Goal: Task Accomplishment & Management: Use online tool/utility

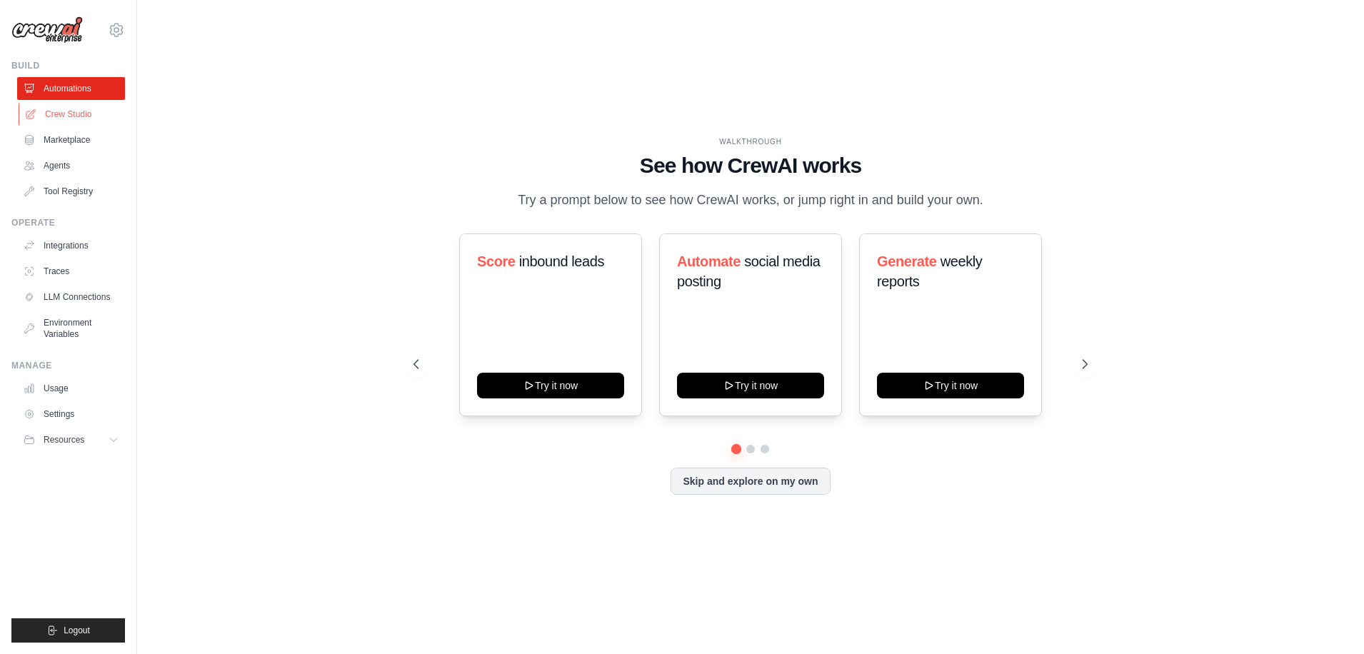
click at [84, 111] on link "Crew Studio" at bounding box center [73, 114] width 108 height 23
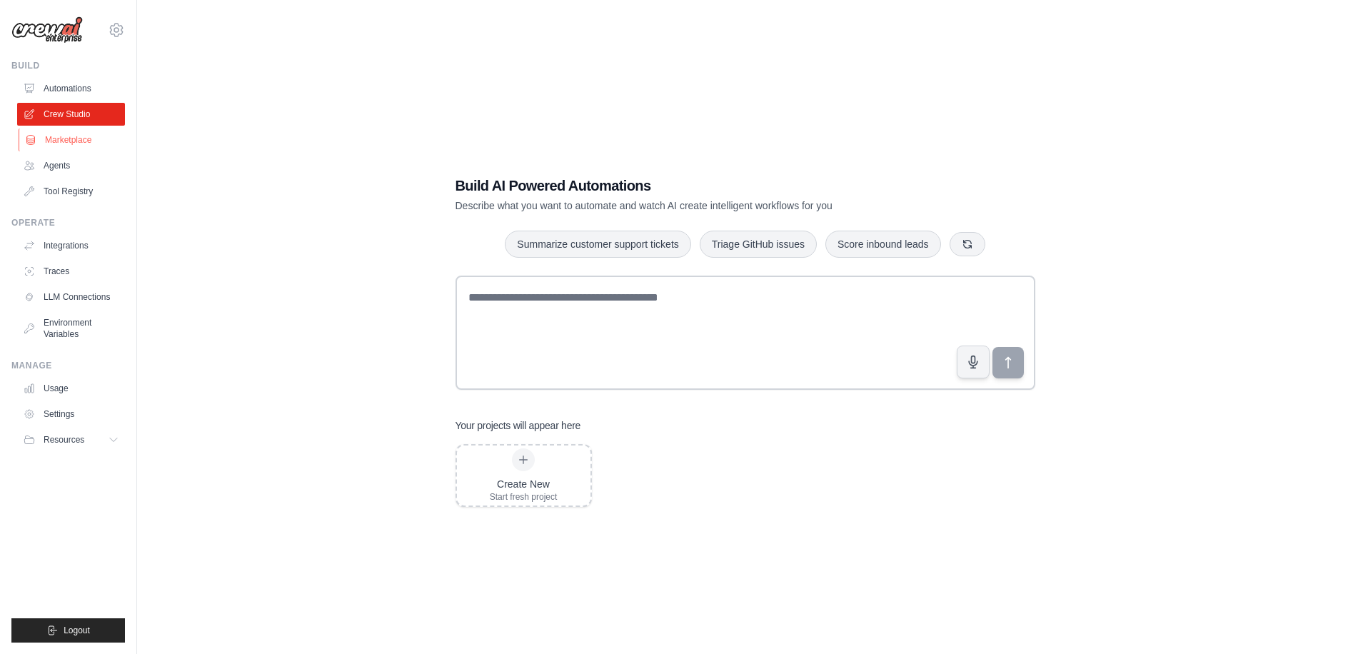
click at [80, 137] on link "Marketplace" at bounding box center [73, 140] width 108 height 23
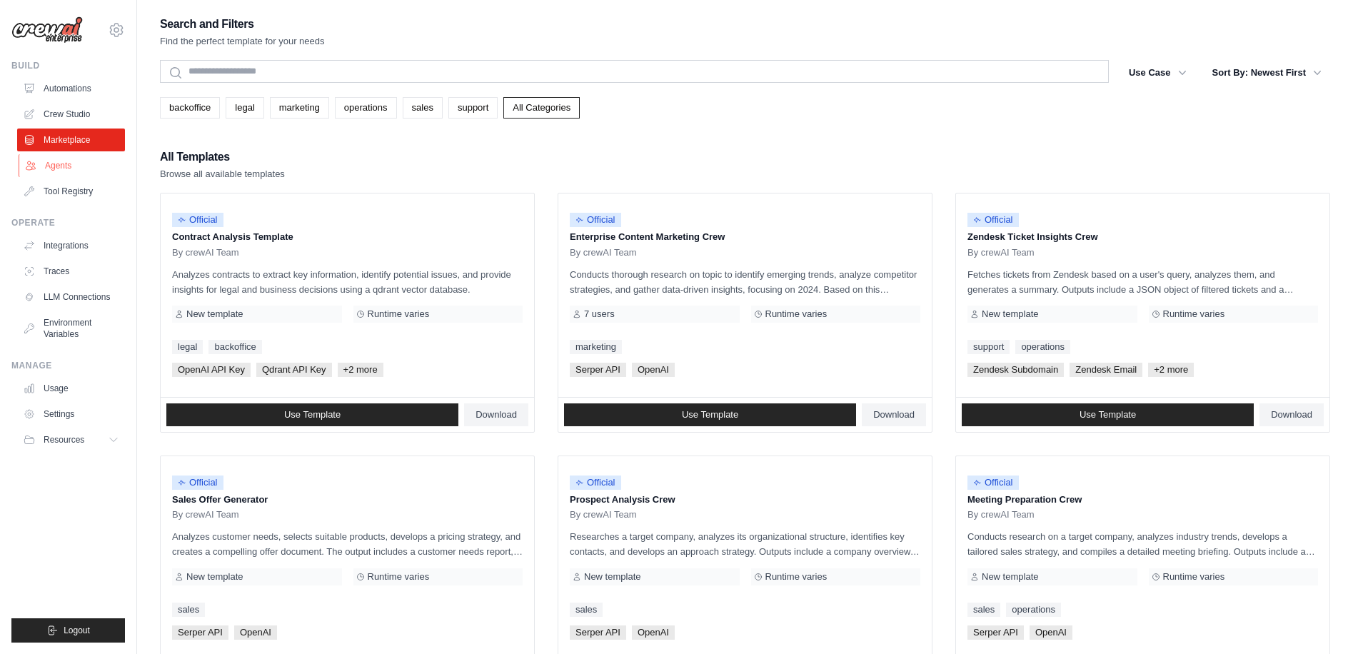
click at [79, 159] on link "Agents" at bounding box center [73, 165] width 108 height 23
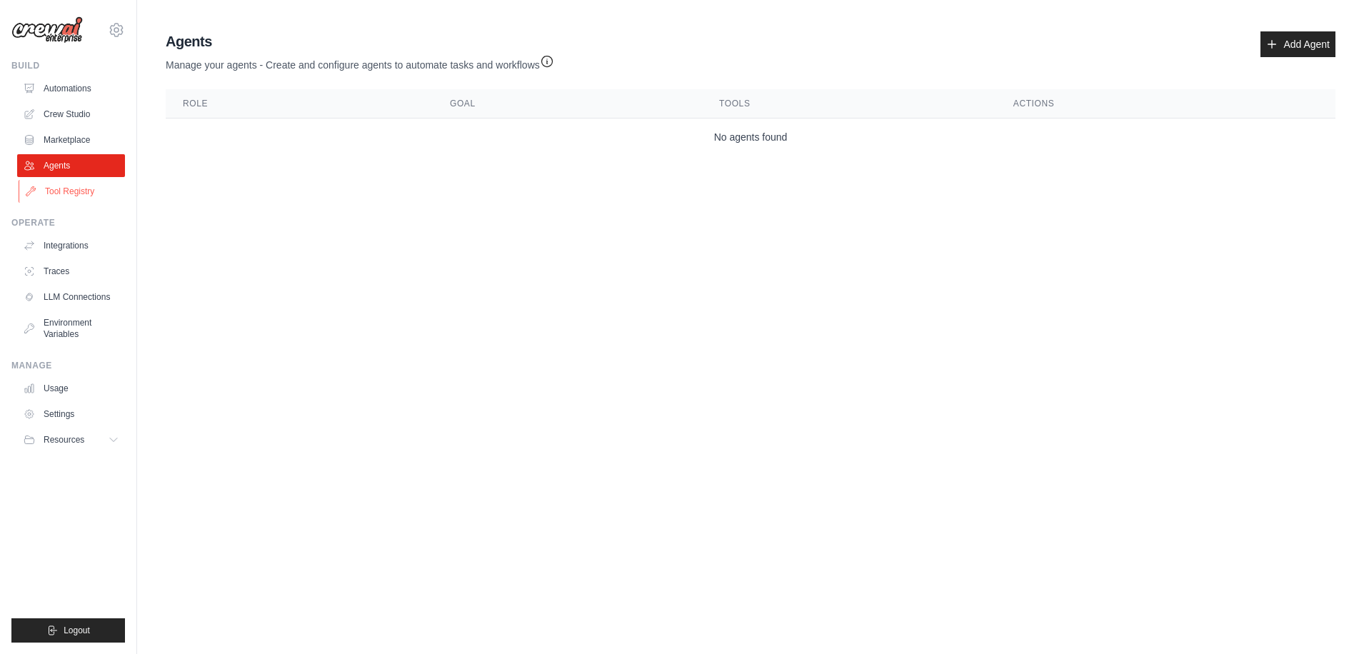
click at [84, 193] on link "Tool Registry" at bounding box center [73, 191] width 108 height 23
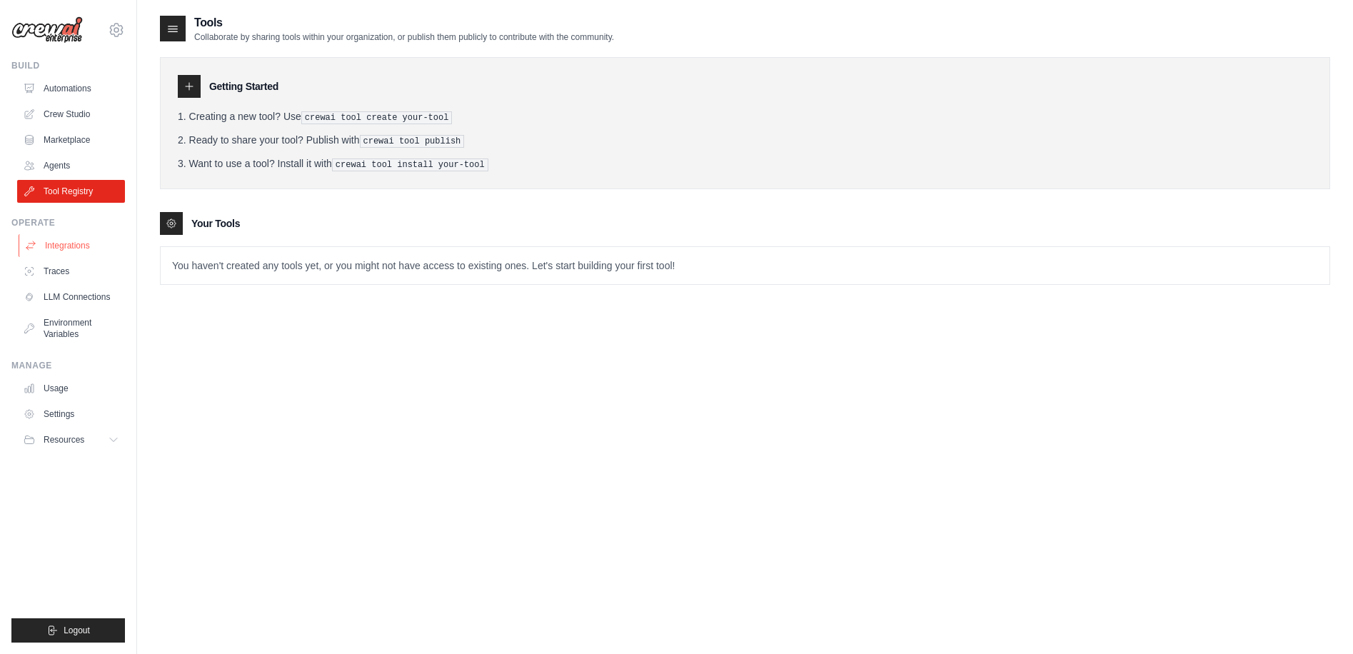
click at [89, 240] on link "Integrations" at bounding box center [73, 245] width 108 height 23
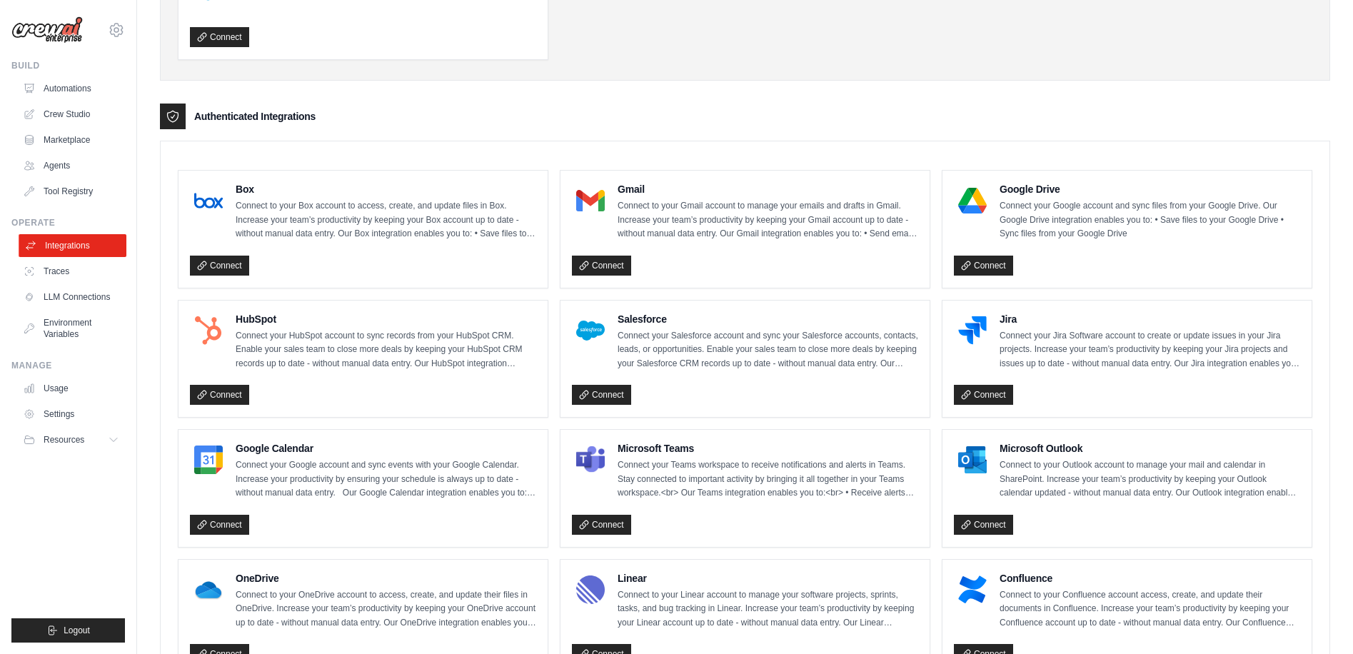
scroll to position [357, 0]
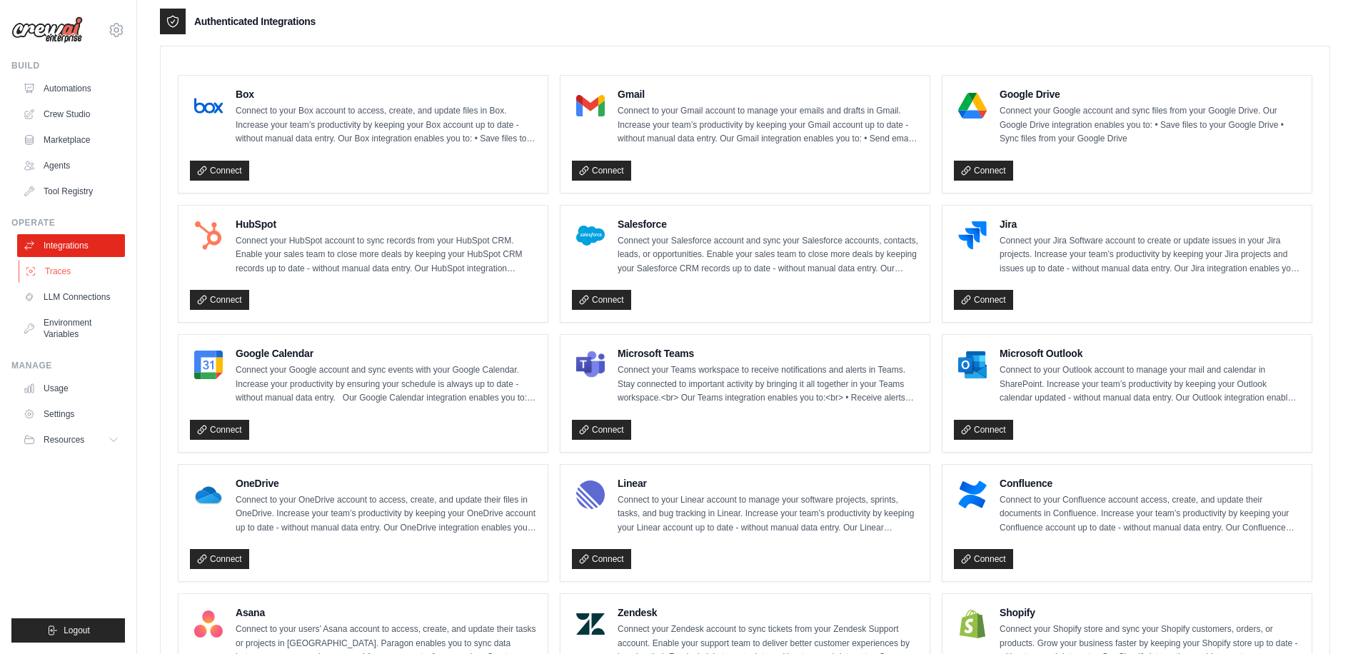
click at [69, 268] on link "Traces" at bounding box center [73, 271] width 108 height 23
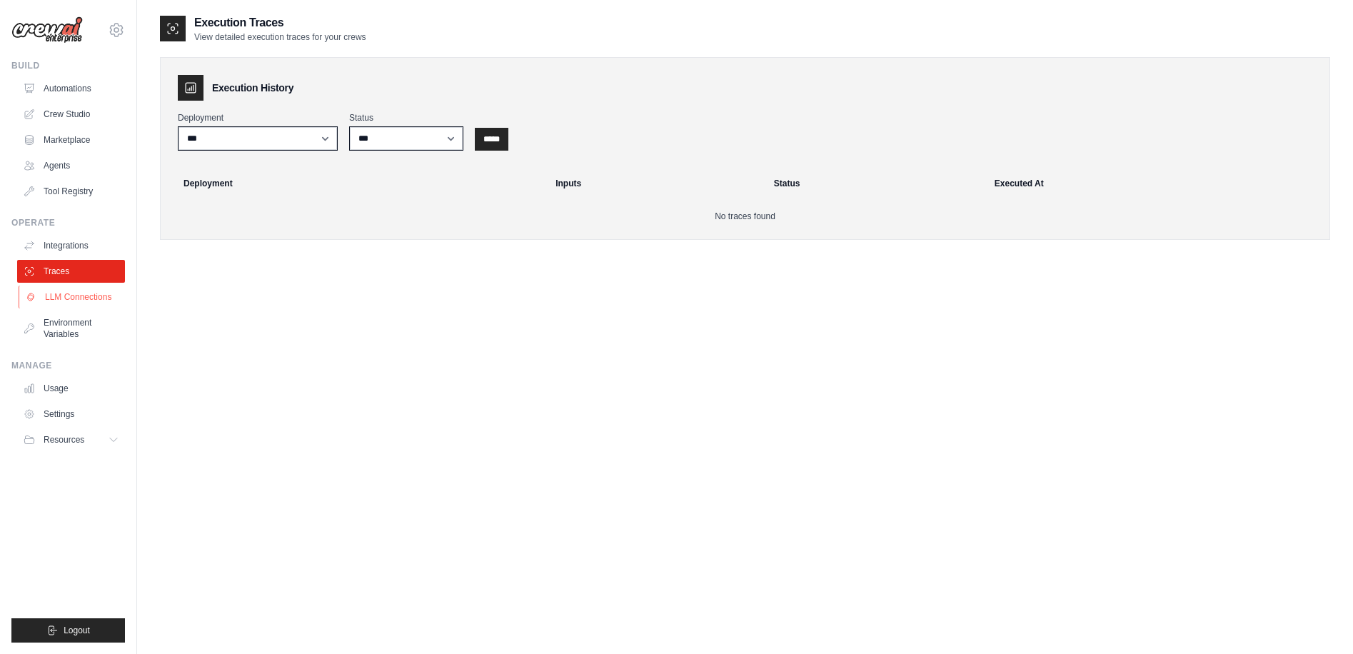
click at [77, 294] on link "LLM Connections" at bounding box center [73, 297] width 108 height 23
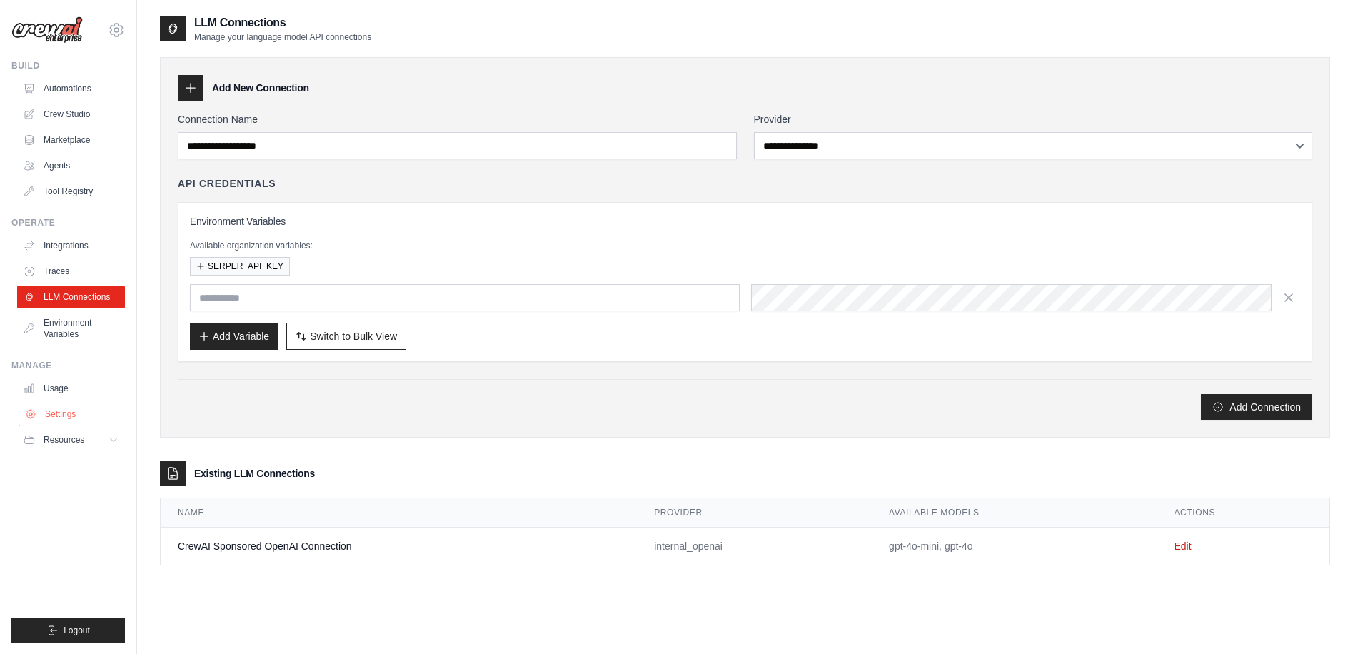
click at [69, 410] on link "Settings" at bounding box center [73, 414] width 108 height 23
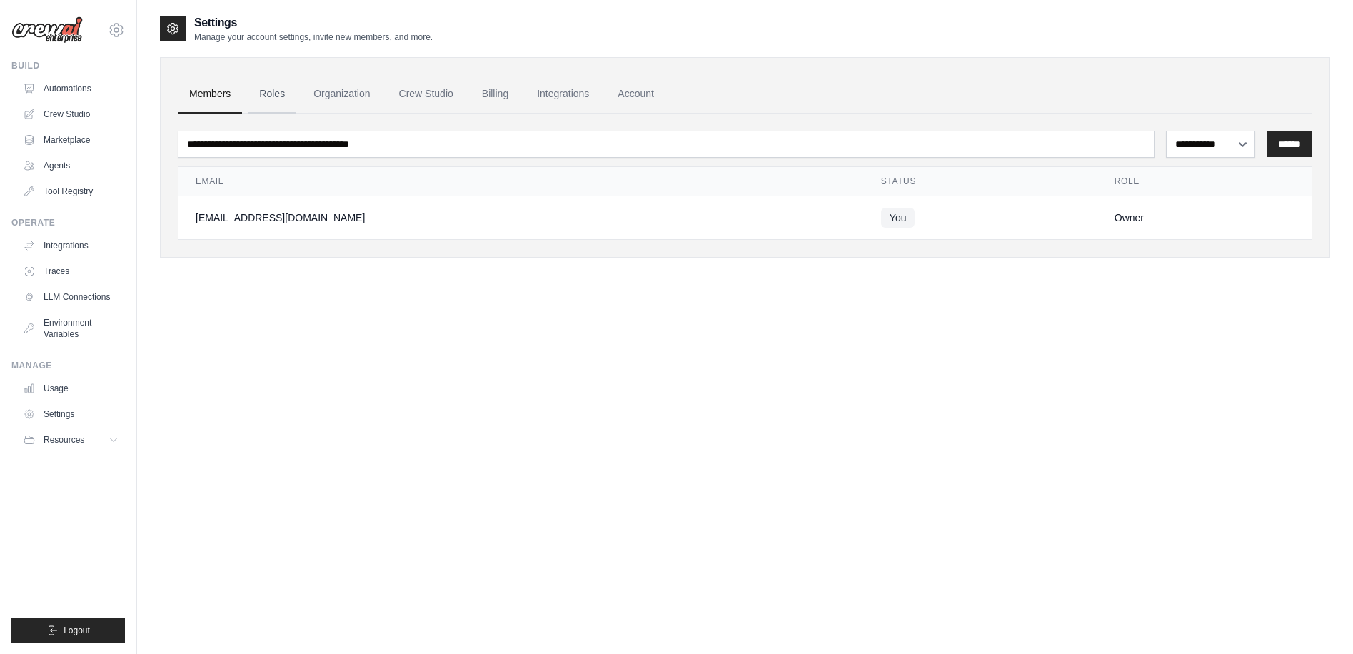
click at [277, 96] on link "Roles" at bounding box center [272, 94] width 49 height 39
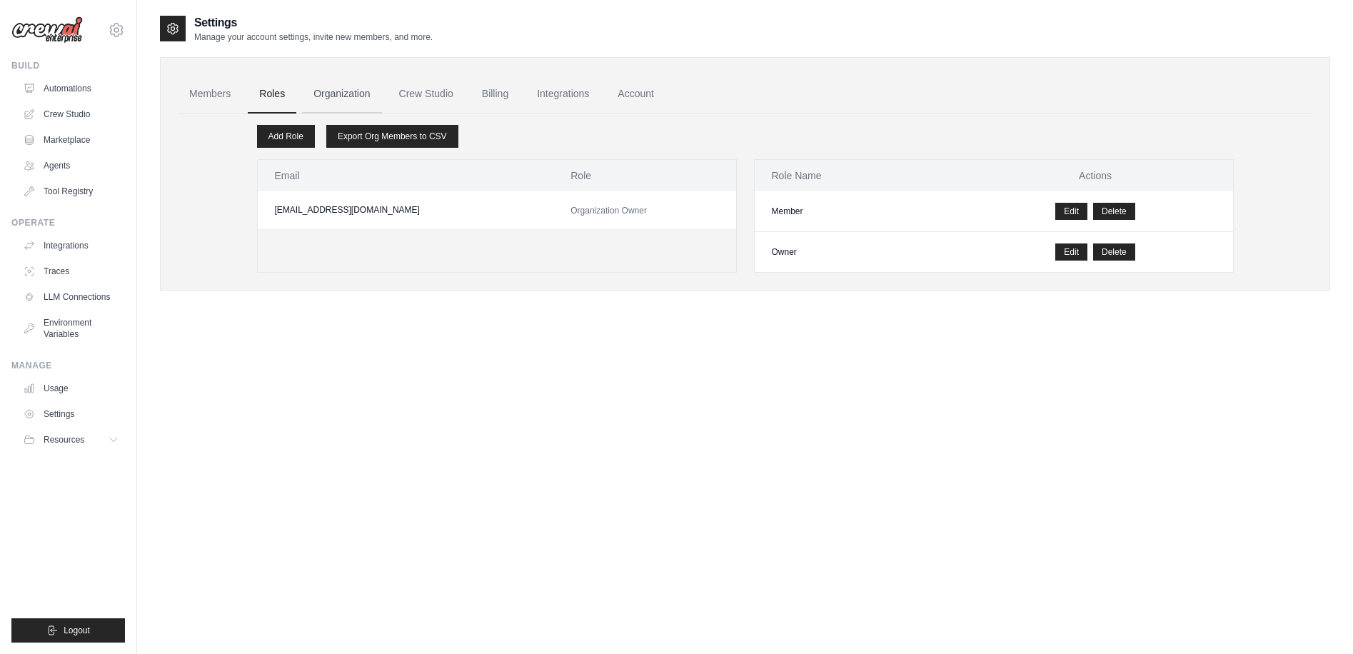
click at [347, 88] on link "Organization" at bounding box center [341, 94] width 79 height 39
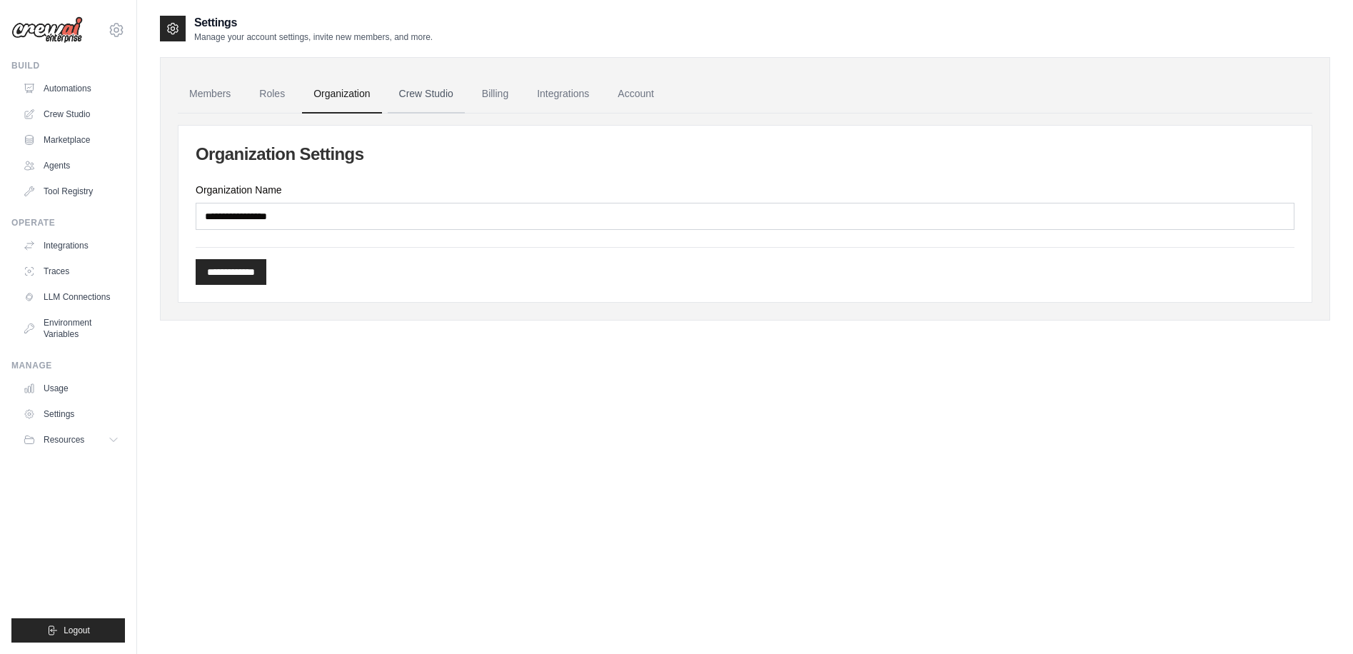
click at [450, 93] on link "Crew Studio" at bounding box center [426, 94] width 77 height 39
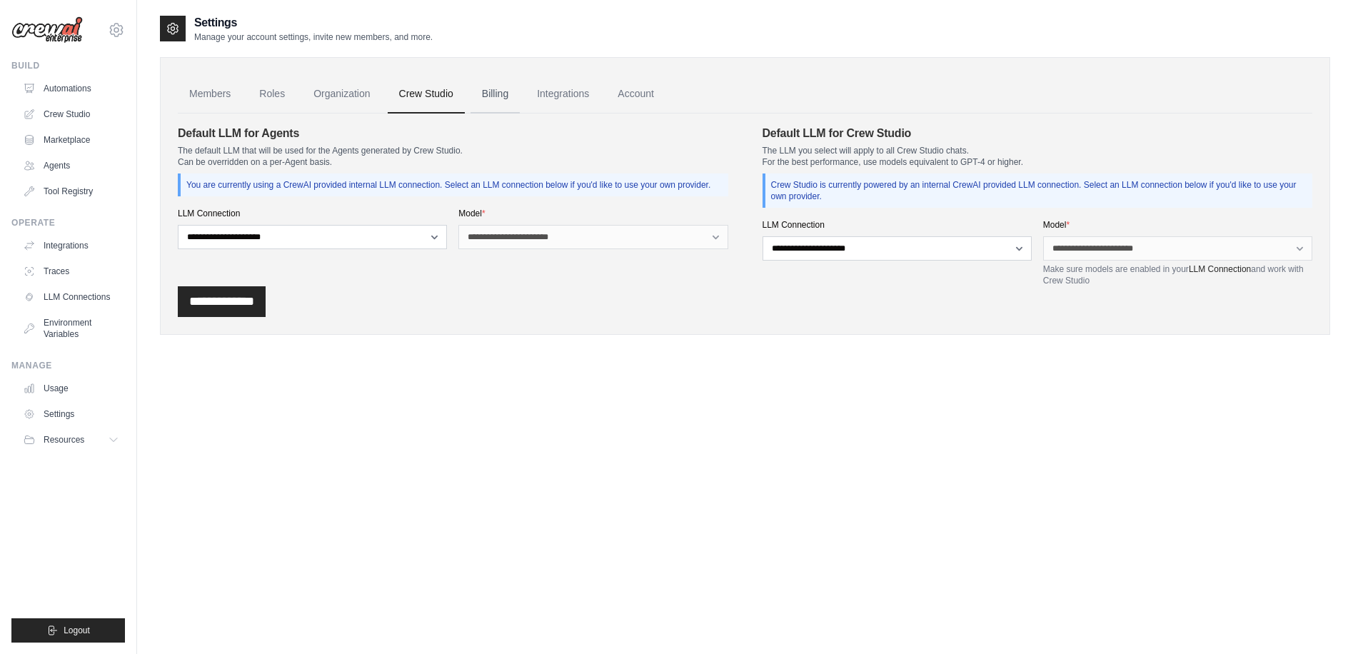
click at [518, 96] on link "Billing" at bounding box center [495, 94] width 49 height 39
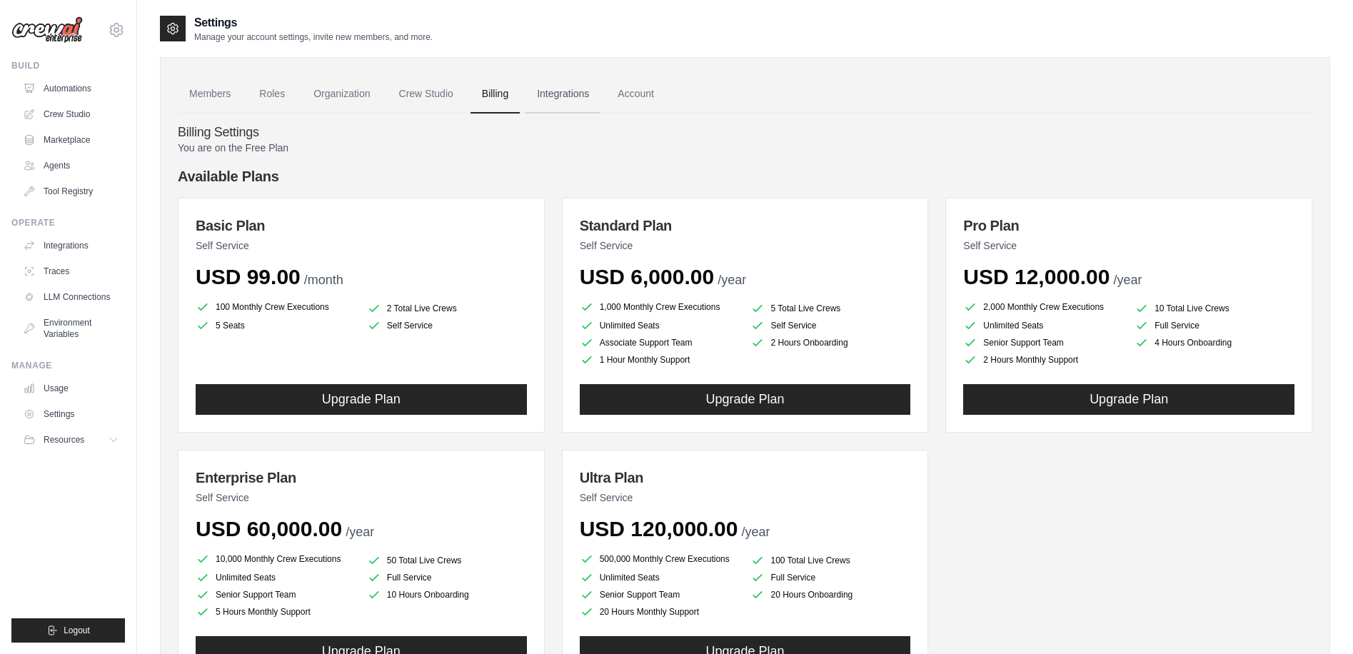
click at [588, 93] on link "Integrations" at bounding box center [563, 94] width 75 height 39
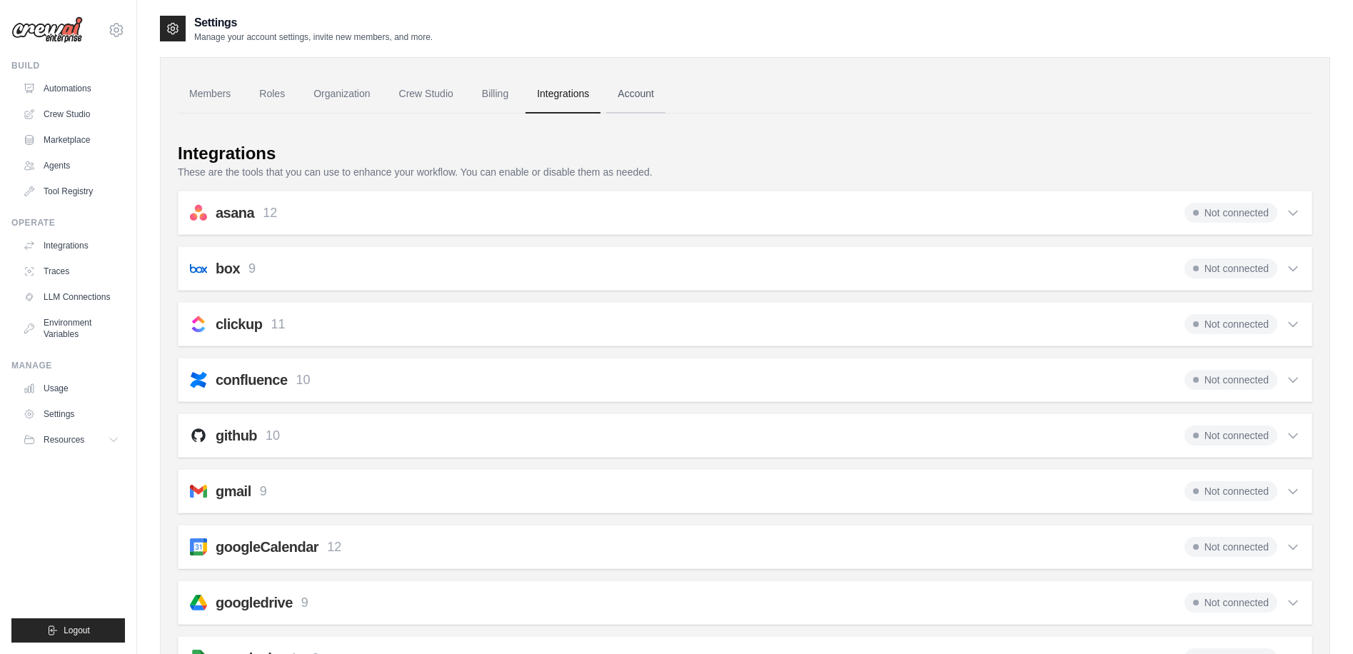
click at [652, 90] on link "Account" at bounding box center [635, 94] width 59 height 39
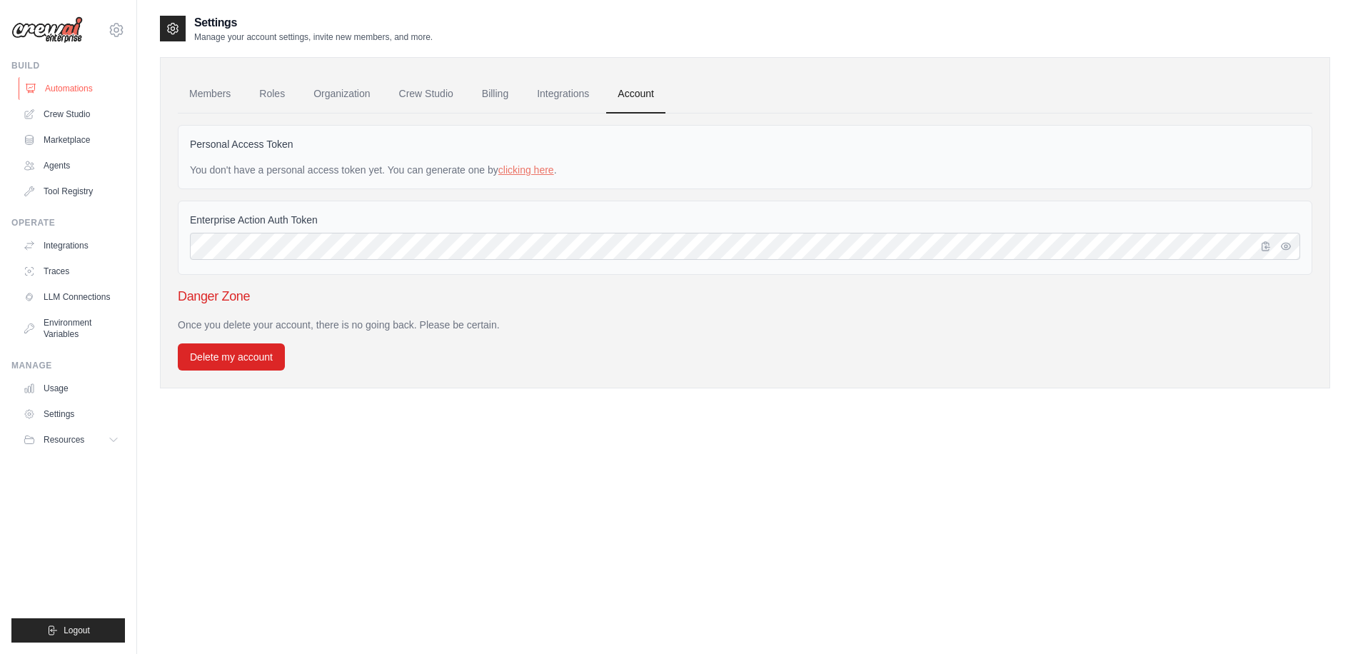
click at [83, 87] on link "Automations" at bounding box center [73, 88] width 108 height 23
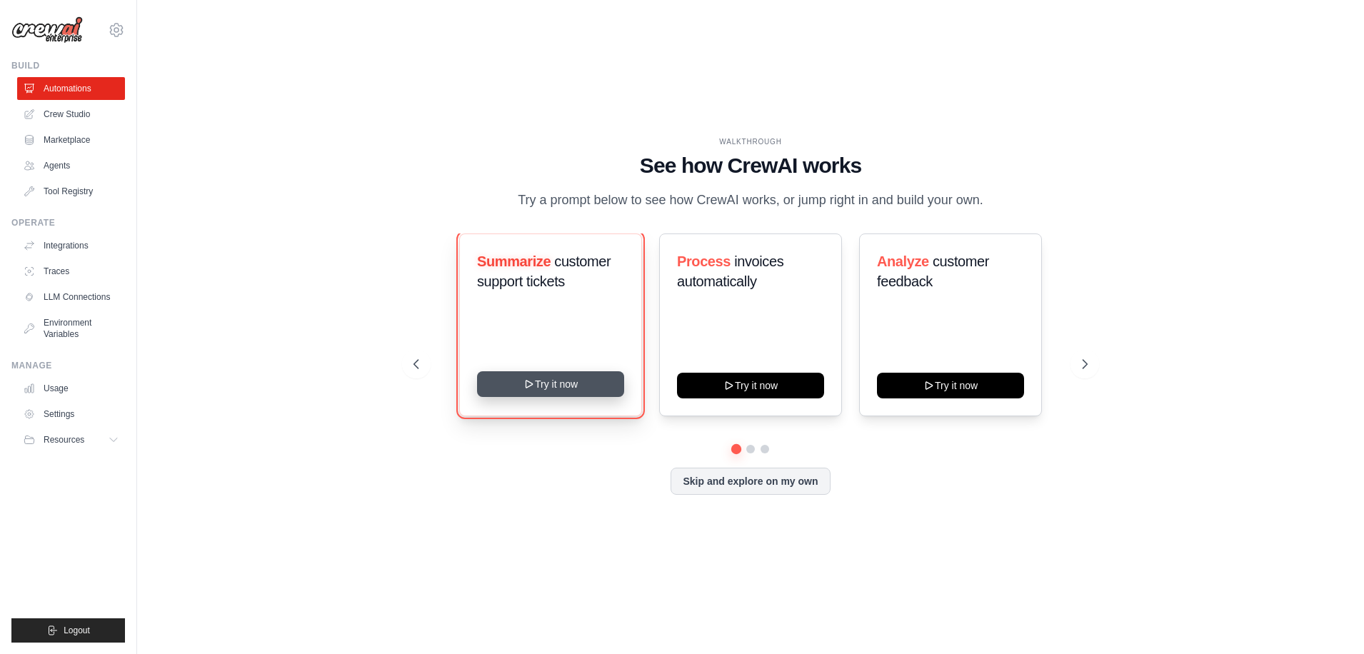
click at [560, 396] on button "Try it now" at bounding box center [550, 384] width 147 height 26
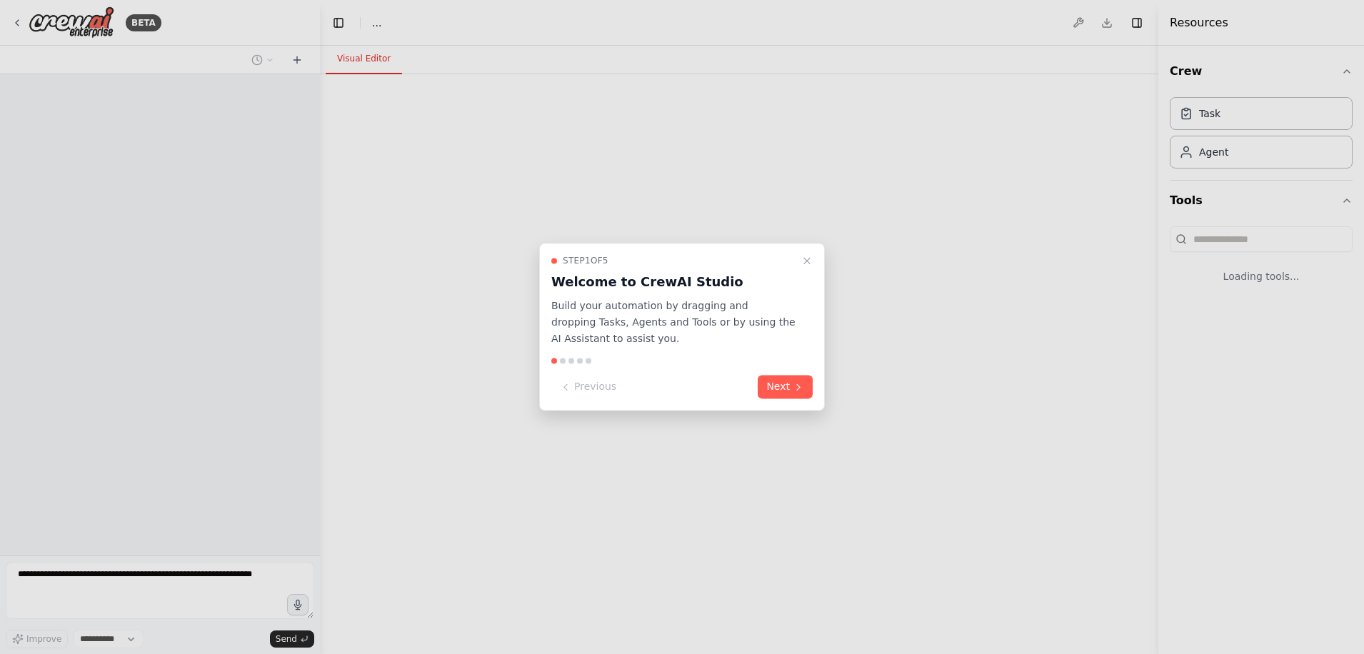
select select "****"
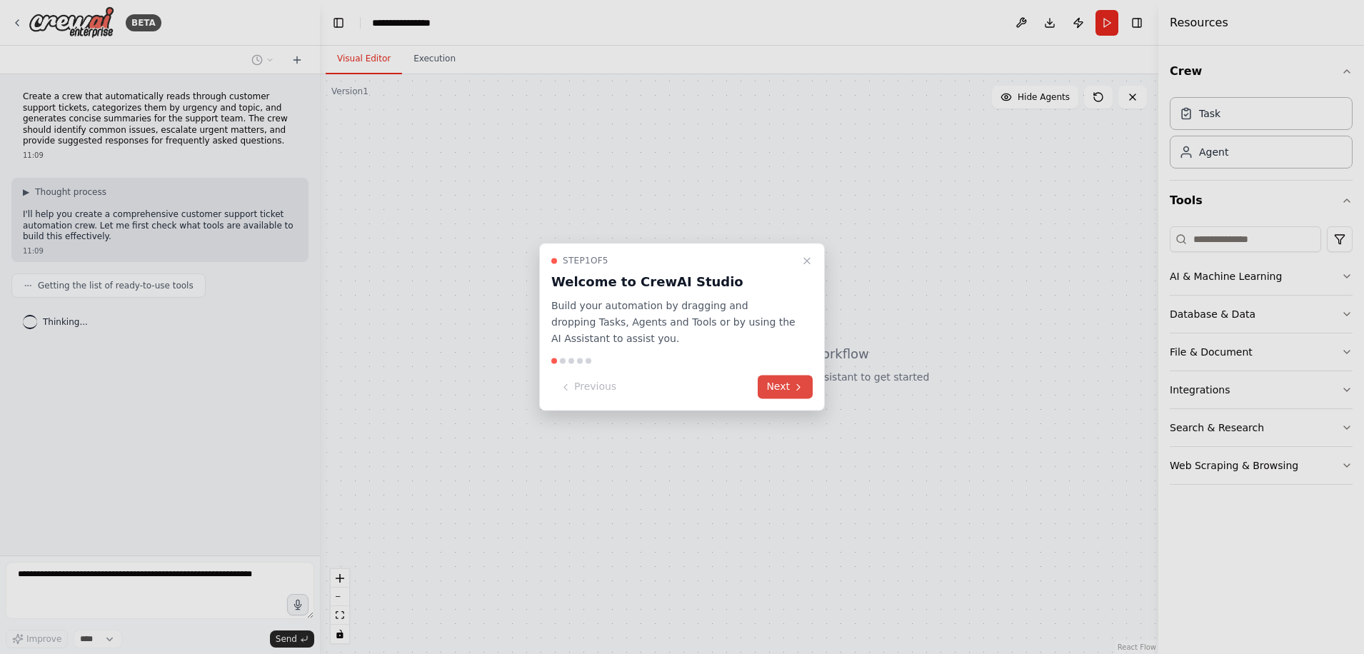
click at [793, 387] on icon at bounding box center [798, 386] width 11 height 11
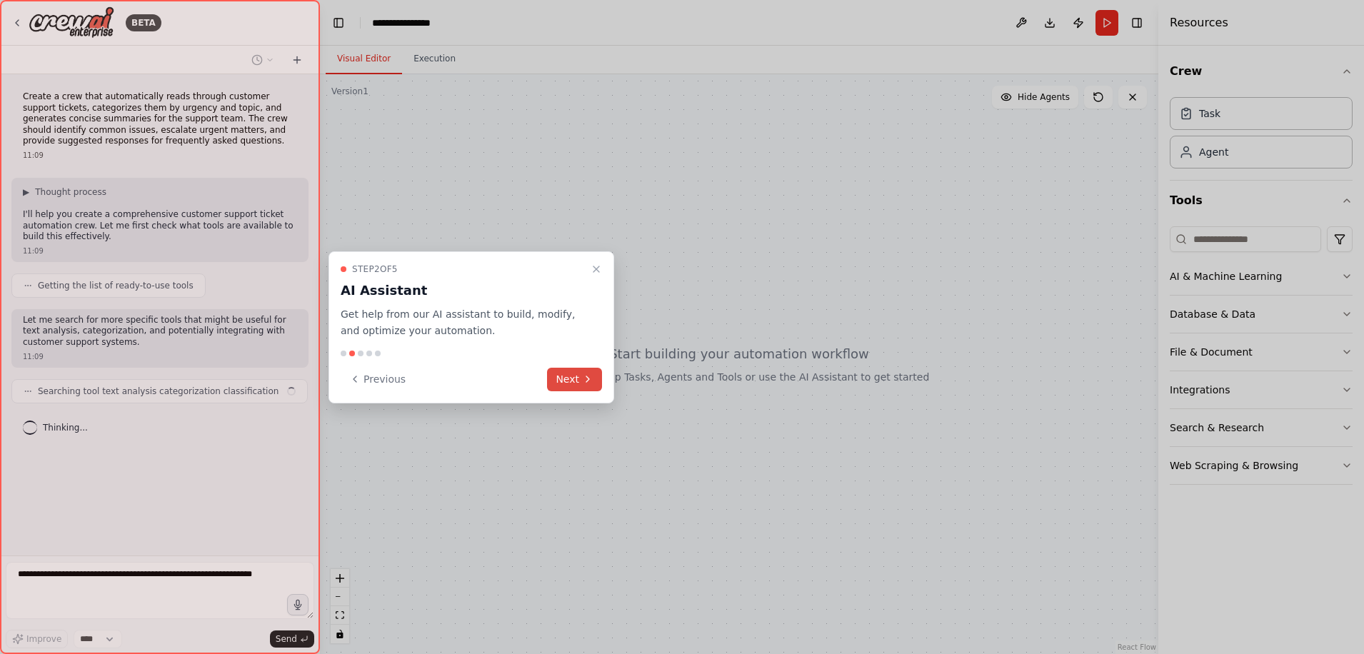
click at [583, 381] on icon at bounding box center [587, 378] width 11 height 11
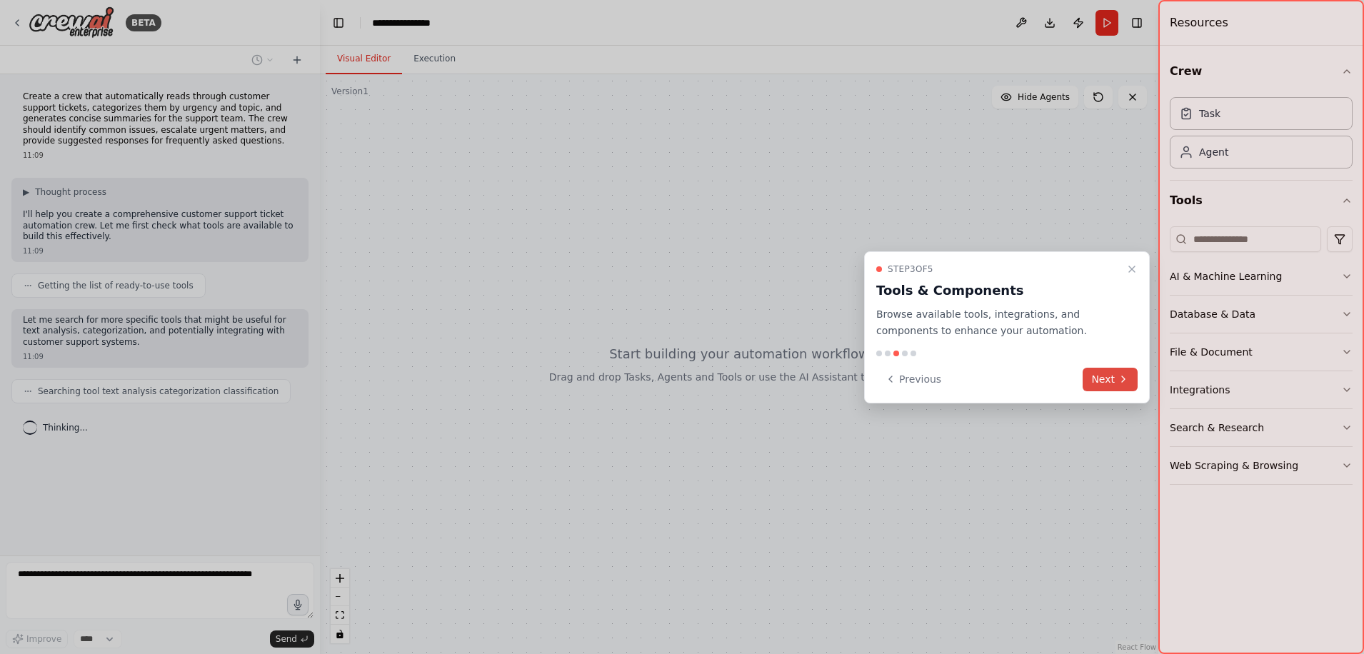
click at [1104, 378] on button "Next" at bounding box center [1110, 380] width 55 height 24
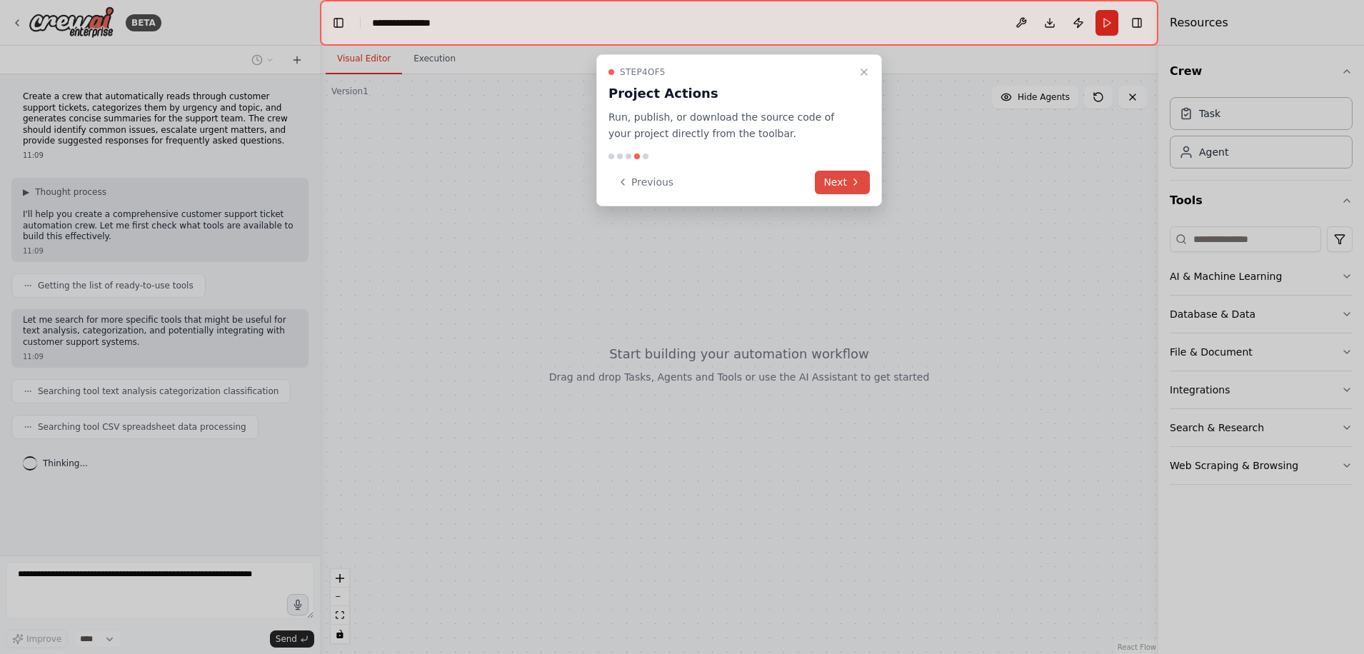
click at [855, 181] on icon at bounding box center [855, 181] width 11 height 11
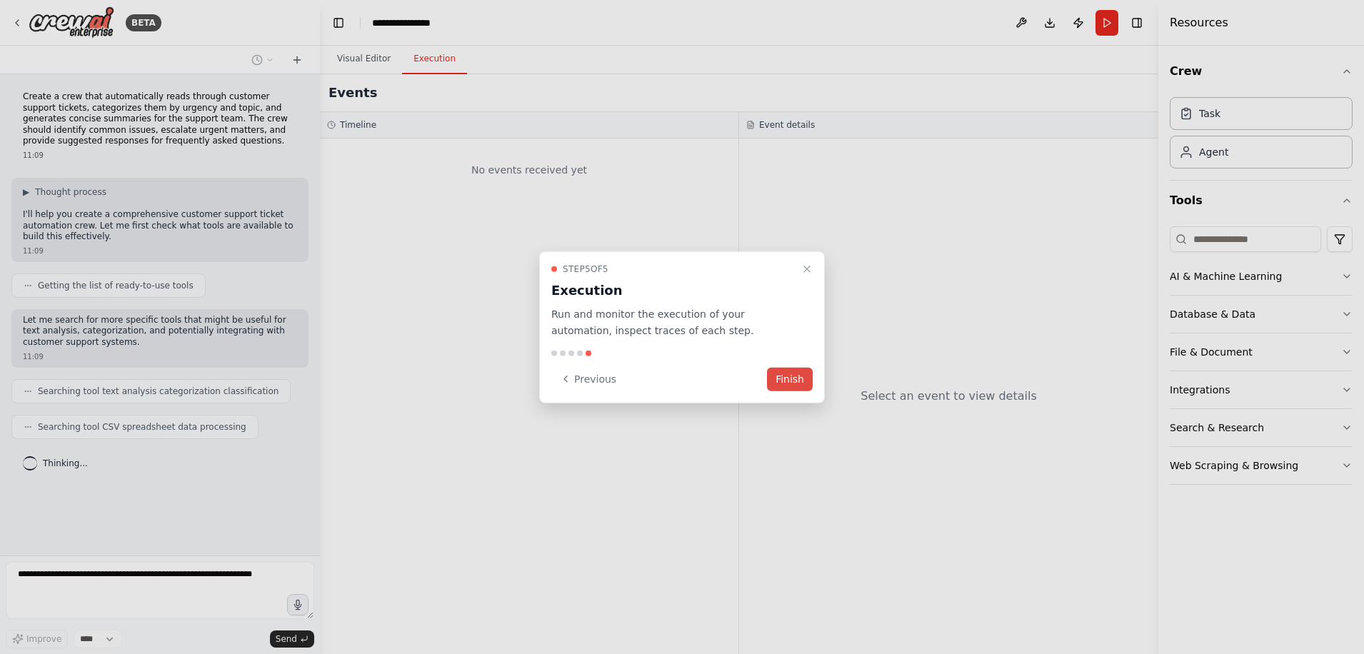
click at [798, 380] on button "Finish" at bounding box center [790, 379] width 46 height 24
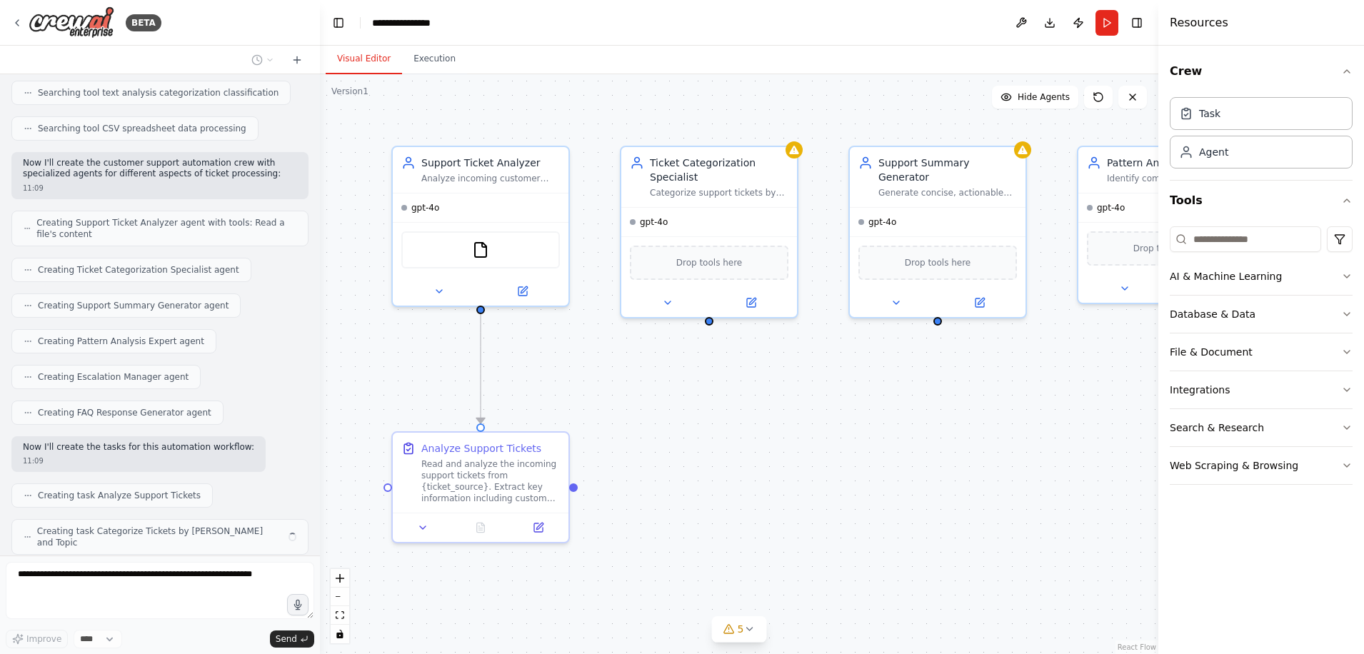
scroll to position [334, 0]
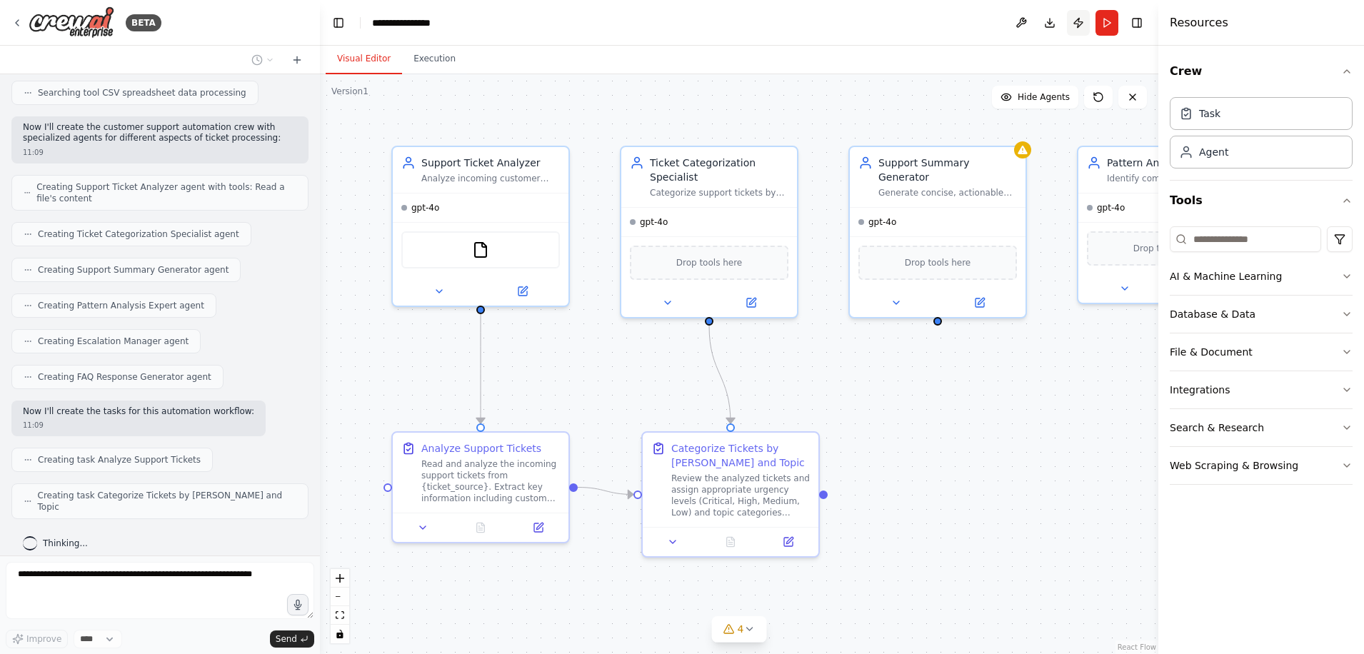
click at [1080, 24] on button "Publish" at bounding box center [1078, 23] width 23 height 26
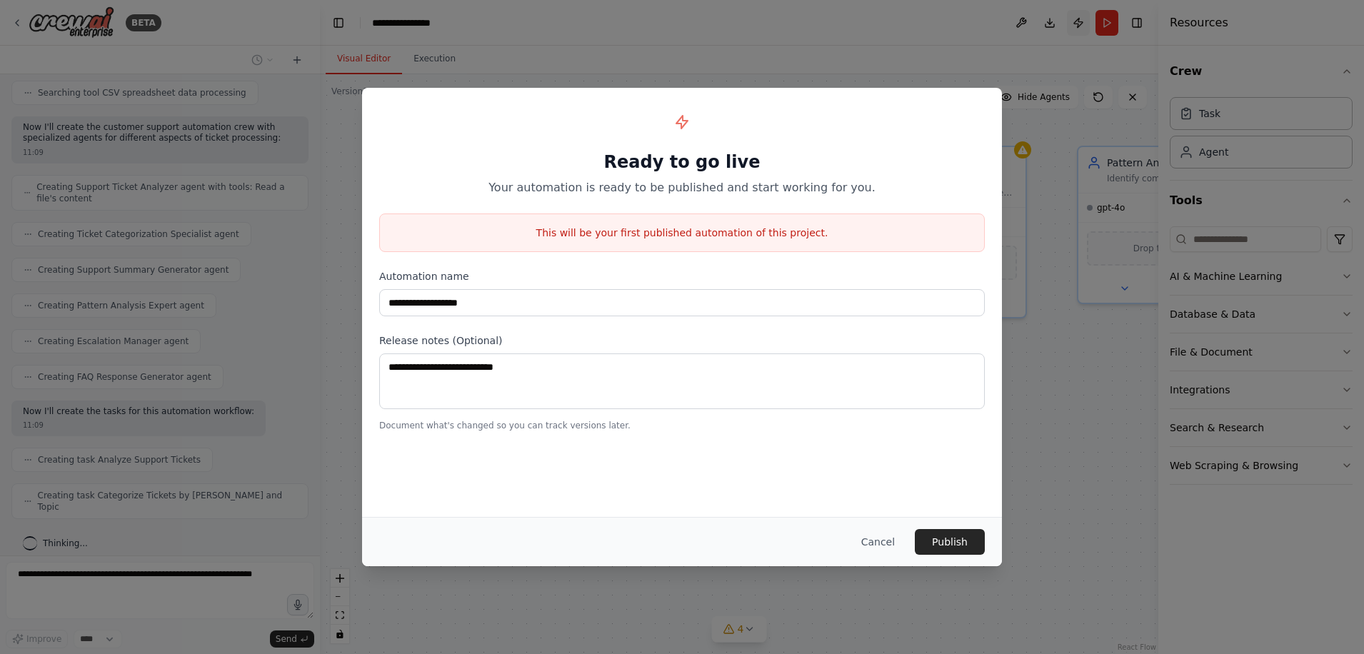
scroll to position [370, 0]
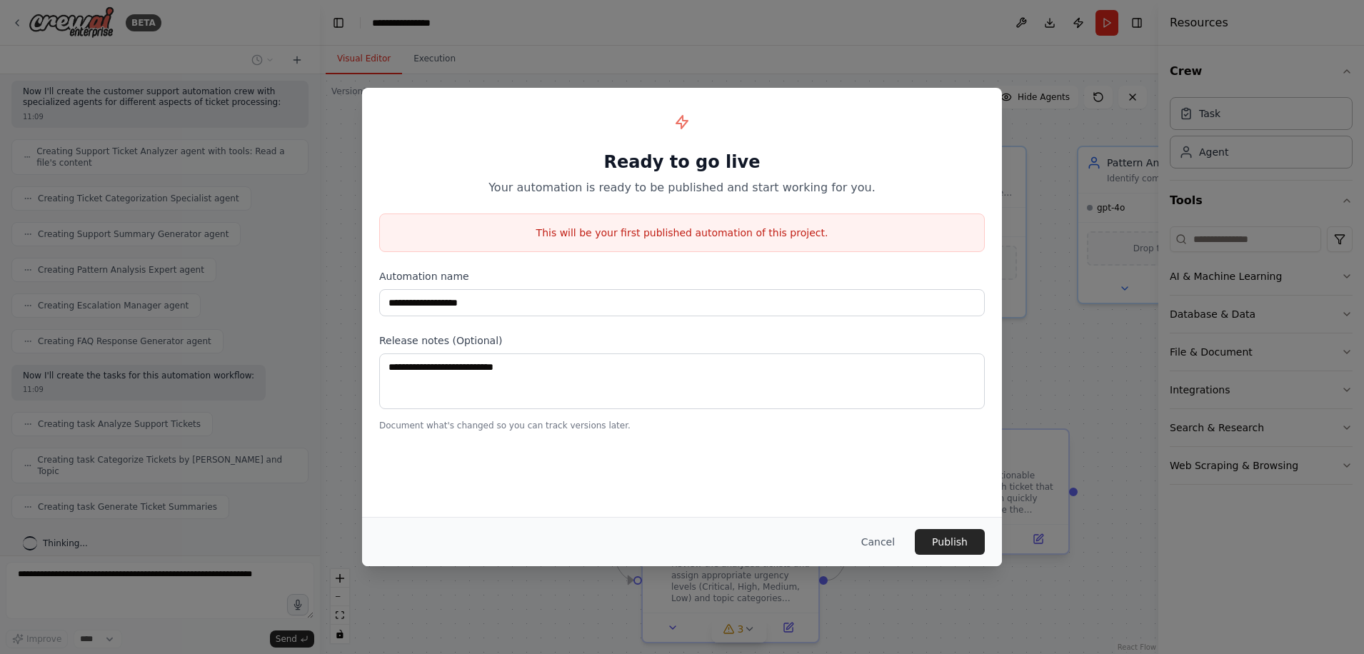
drag, startPoint x: 893, startPoint y: 543, endPoint x: 894, endPoint y: 533, distance: 9.3
click at [893, 541] on button "Cancel" at bounding box center [878, 542] width 56 height 26
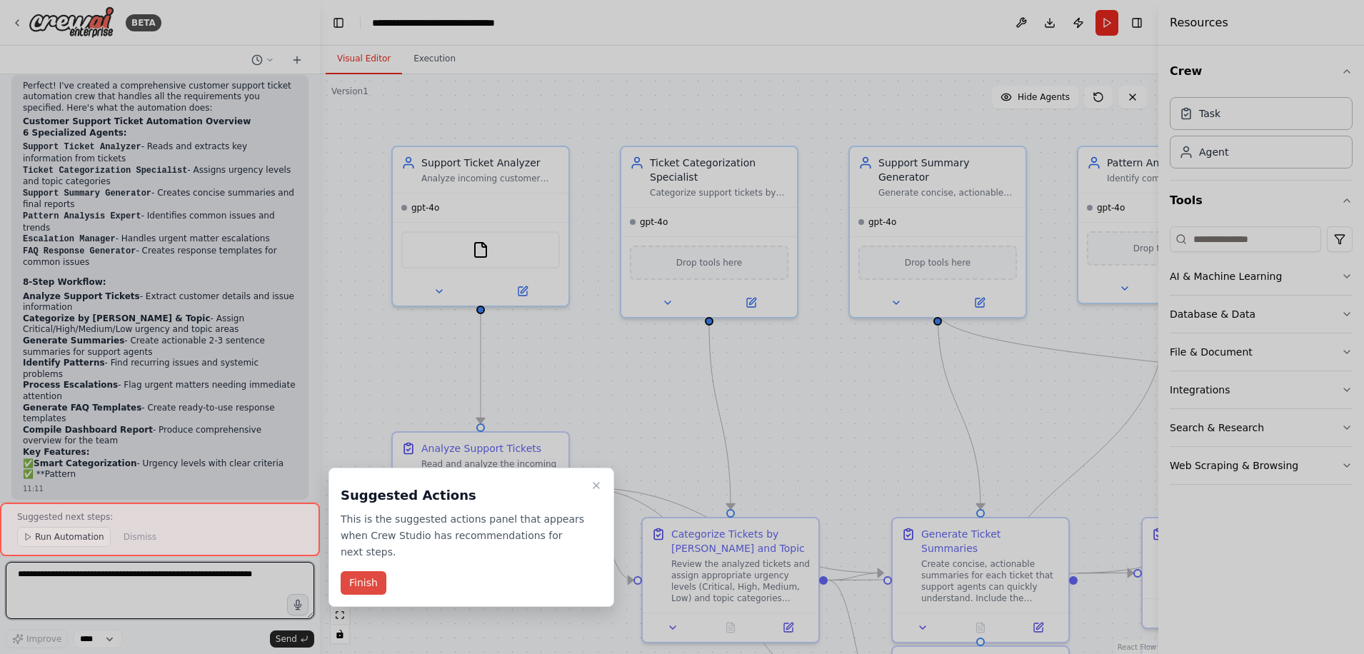
scroll to position [1110, 0]
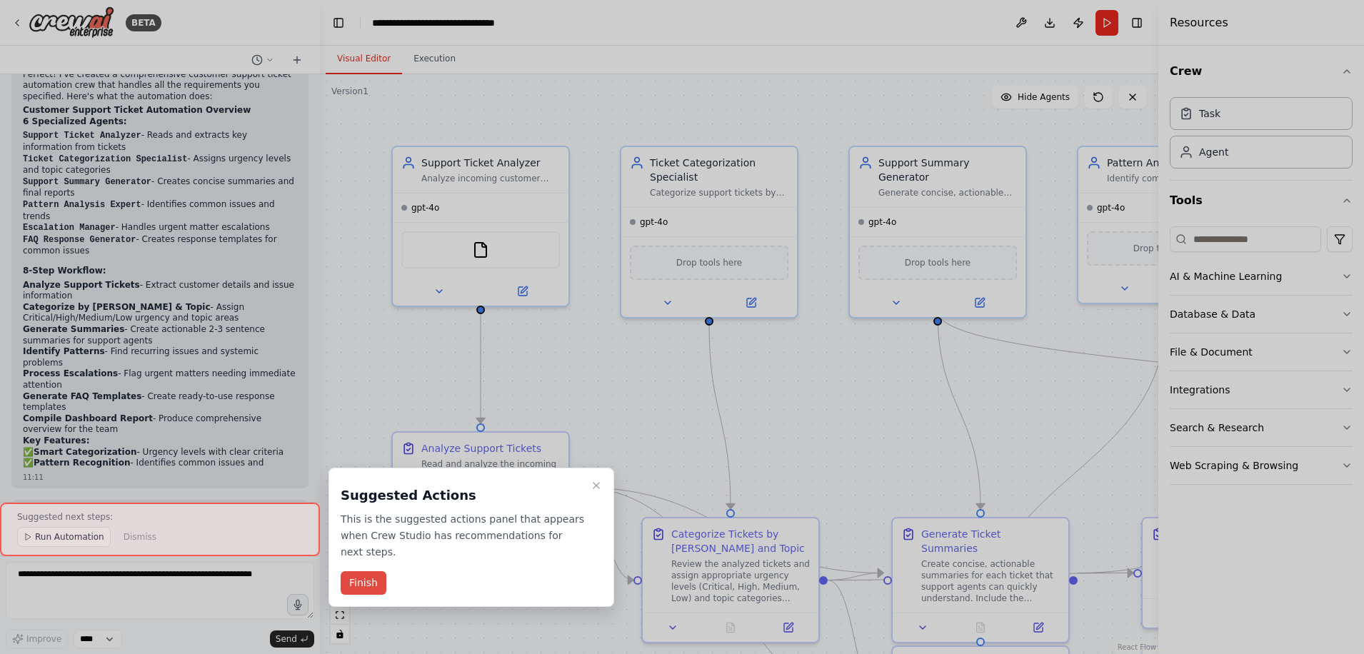
click at [364, 571] on button "Finish" at bounding box center [364, 583] width 46 height 24
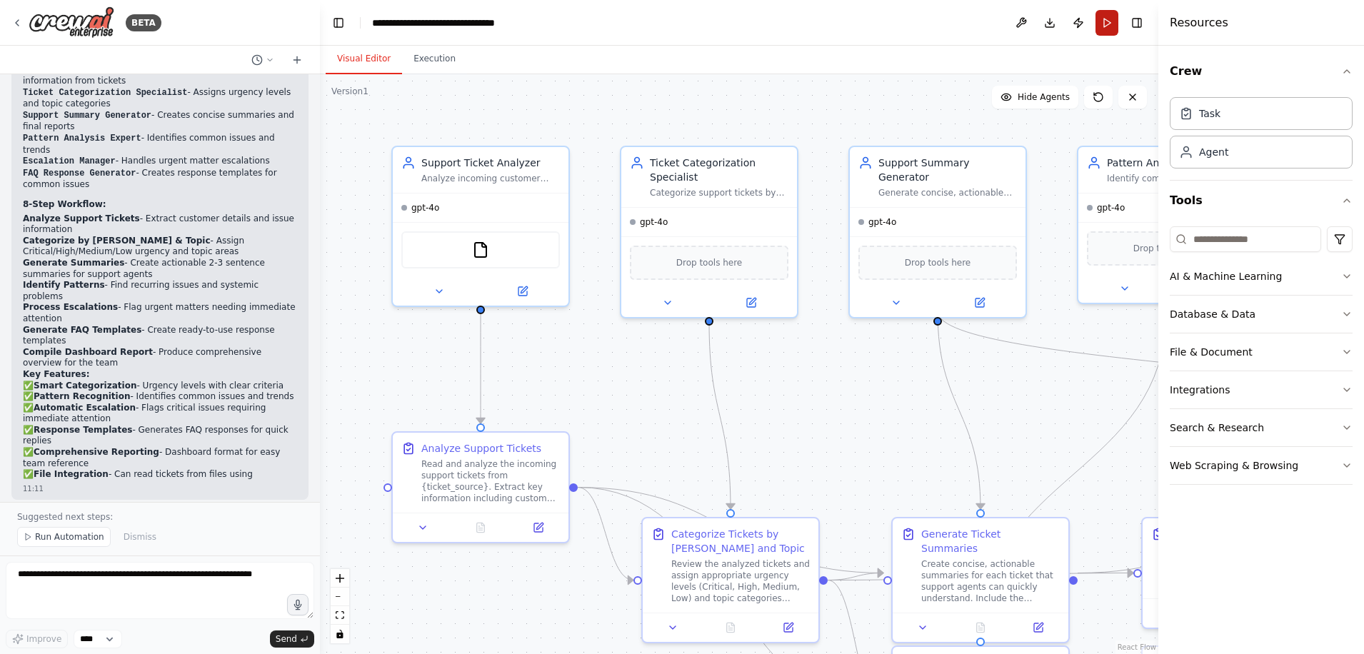
click at [1111, 16] on button "Run" at bounding box center [1106, 23] width 23 height 26
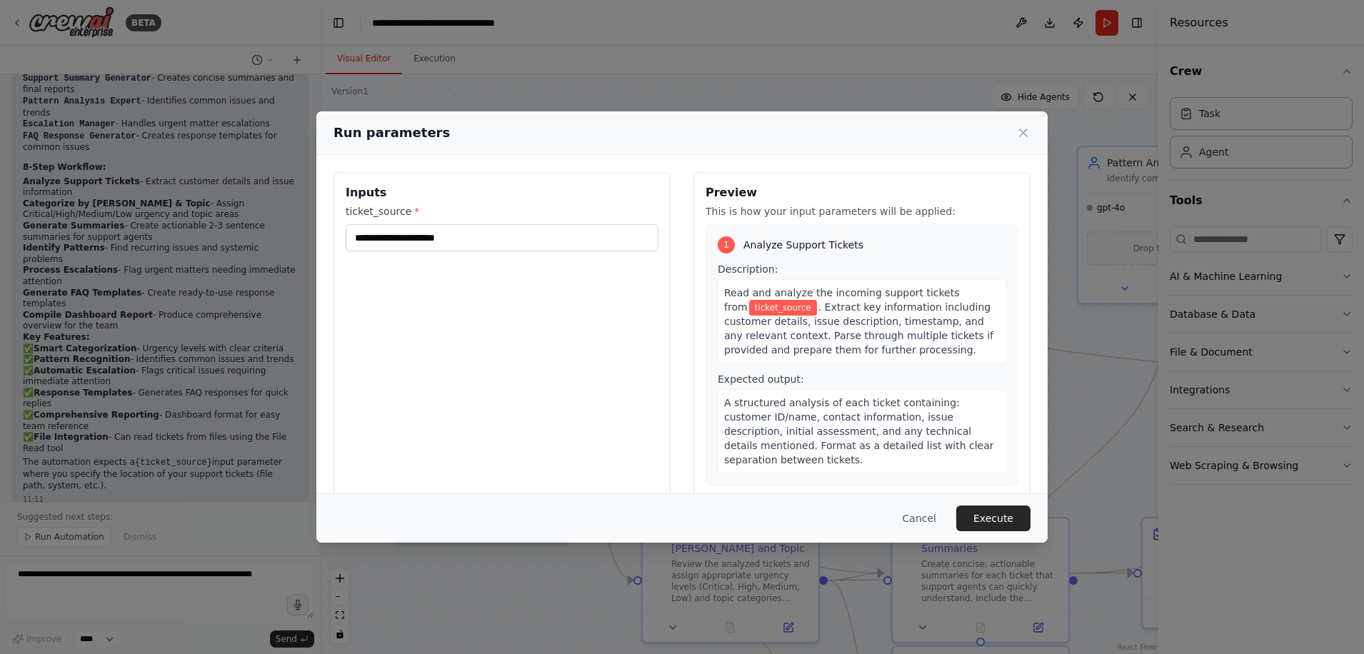
scroll to position [1225, 0]
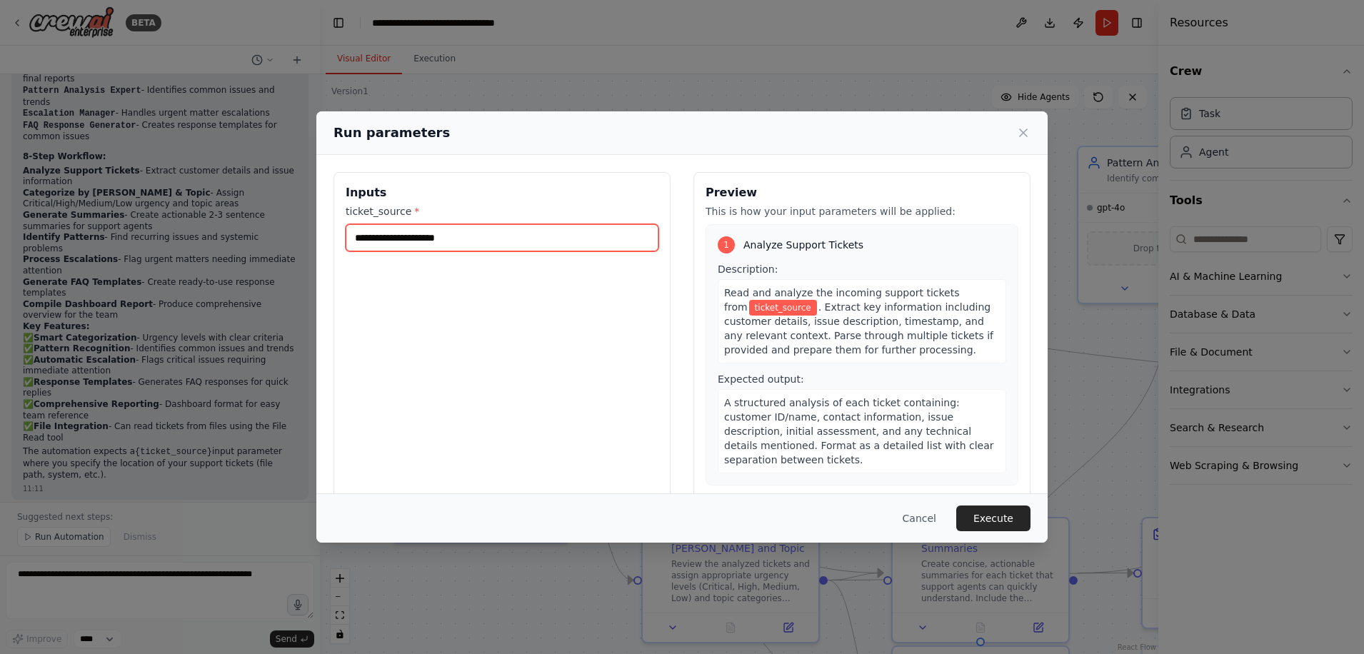
click at [530, 239] on input "ticket_source *" at bounding box center [502, 237] width 313 height 27
type input "*****"
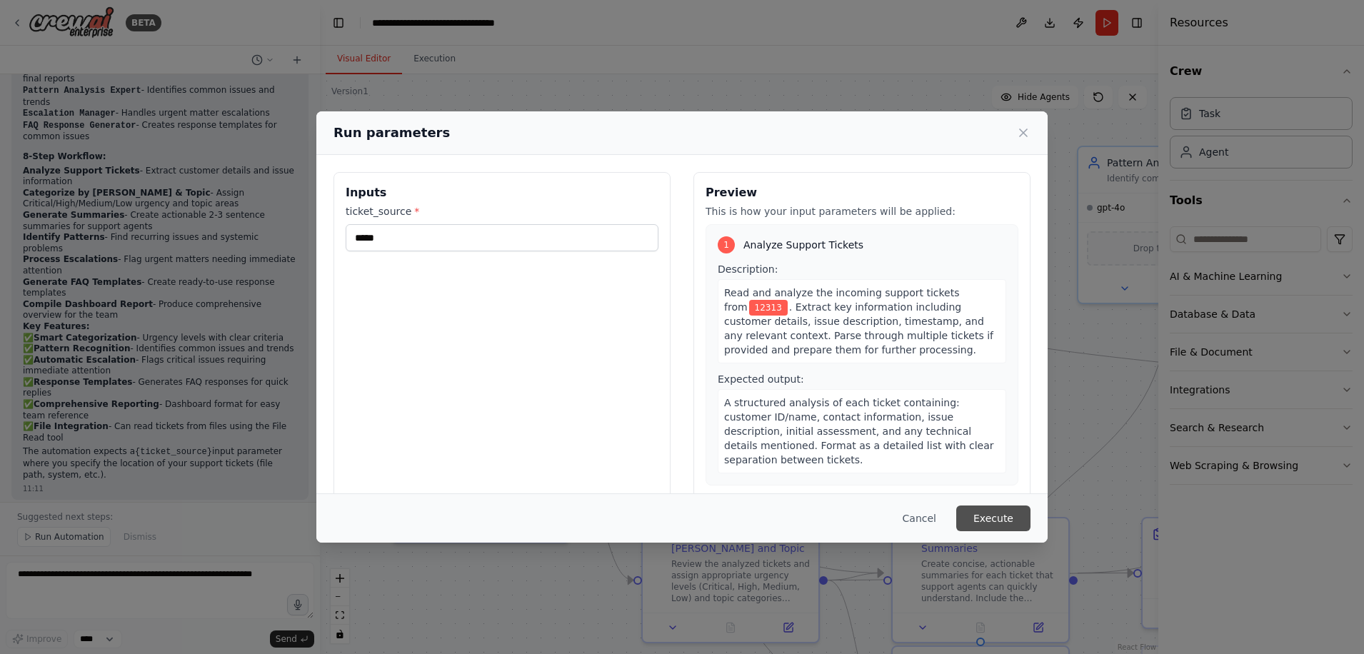
click at [979, 518] on button "Execute" at bounding box center [993, 519] width 74 height 26
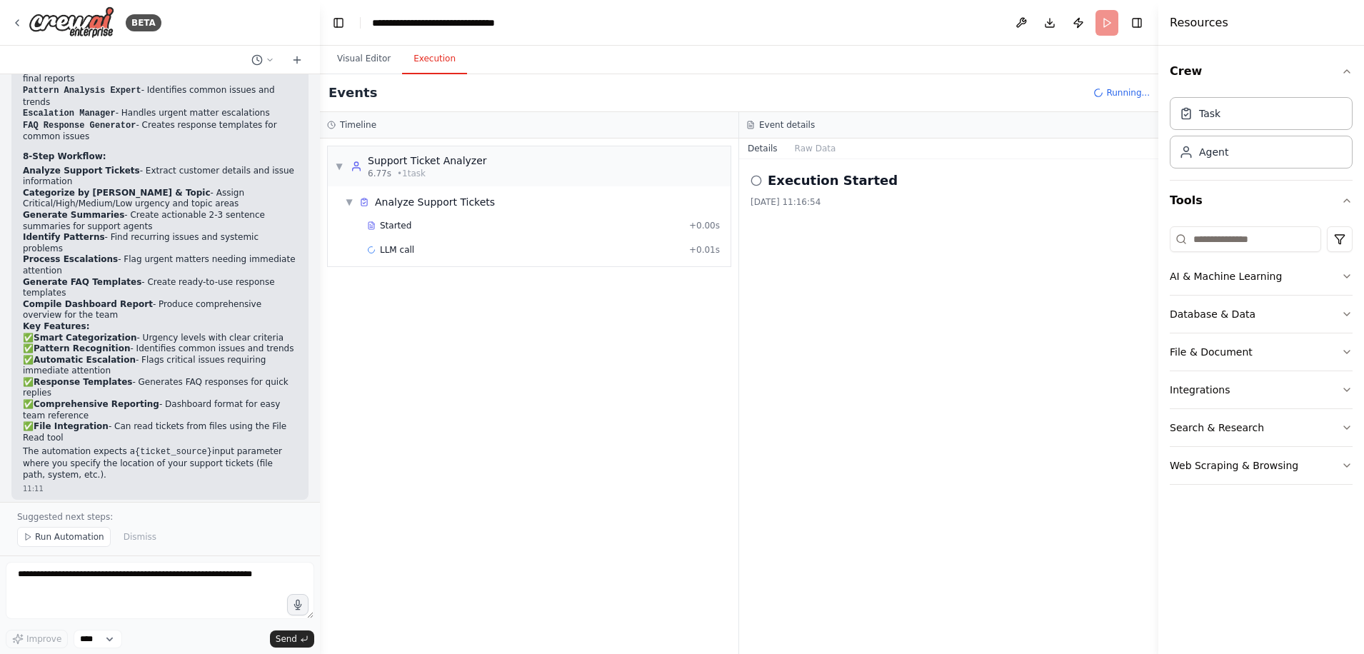
click at [431, 65] on button "Execution" at bounding box center [434, 59] width 65 height 30
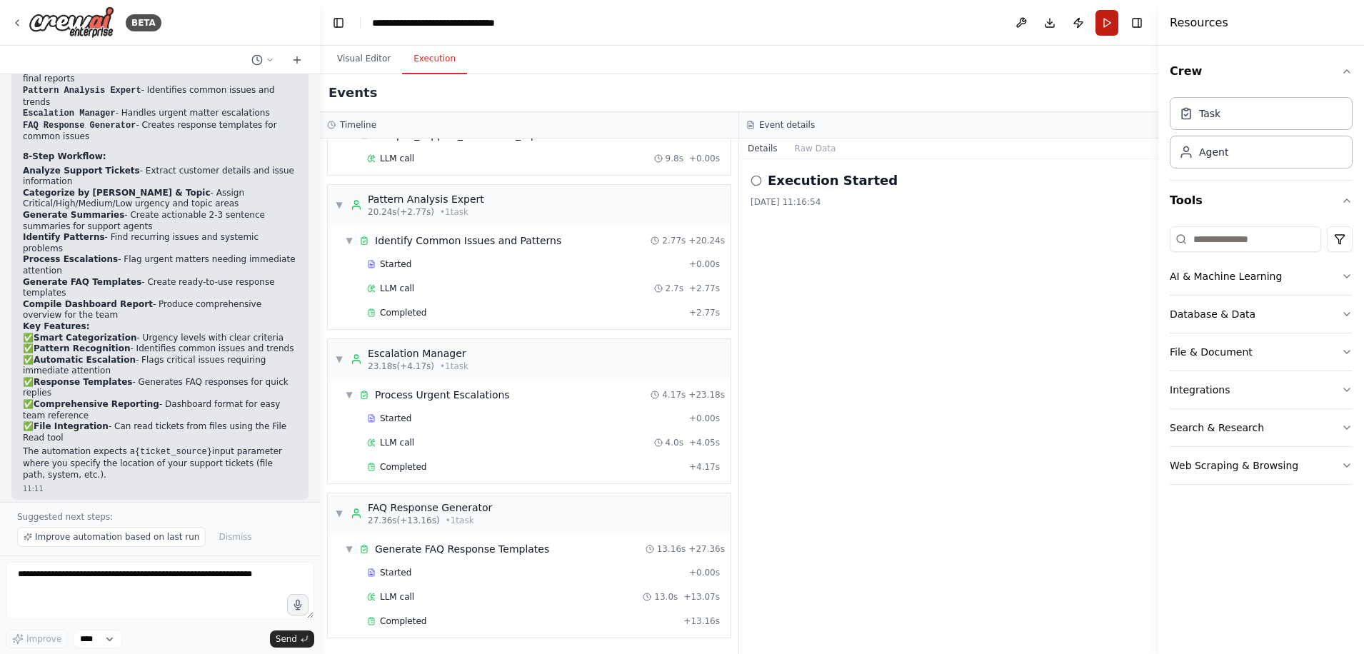
click at [1109, 16] on button "Run" at bounding box center [1106, 23] width 23 height 26
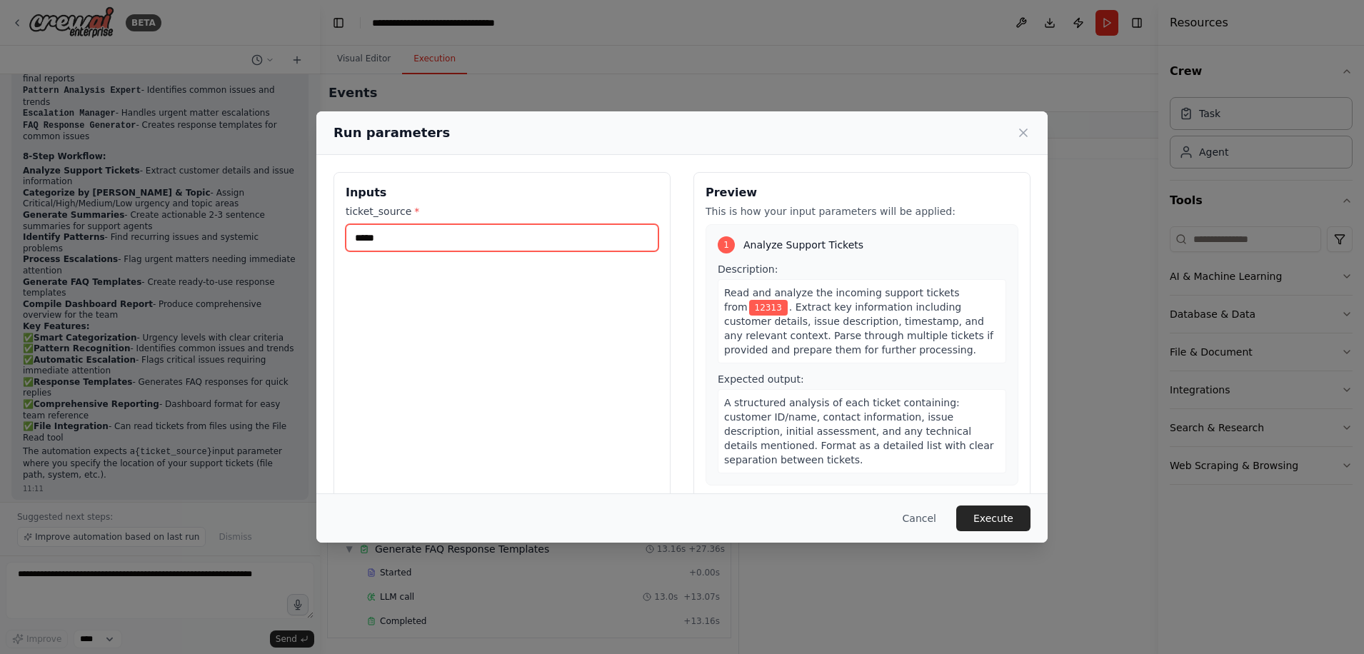
drag, startPoint x: 434, startPoint y: 236, endPoint x: 336, endPoint y: 246, distance: 98.3
click at [336, 246] on div "Inputs ticket_source * *****" at bounding box center [501, 341] width 337 height 338
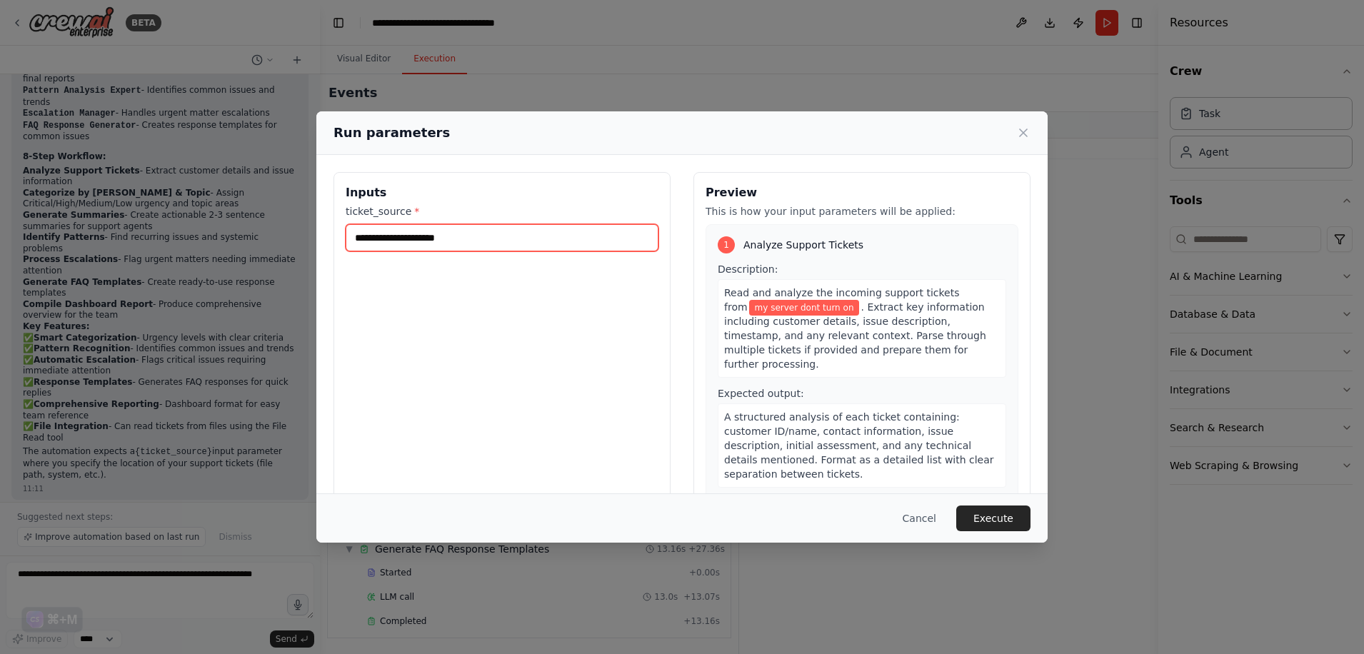
type input "**********"
click at [1018, 521] on button "Execute" at bounding box center [993, 519] width 74 height 26
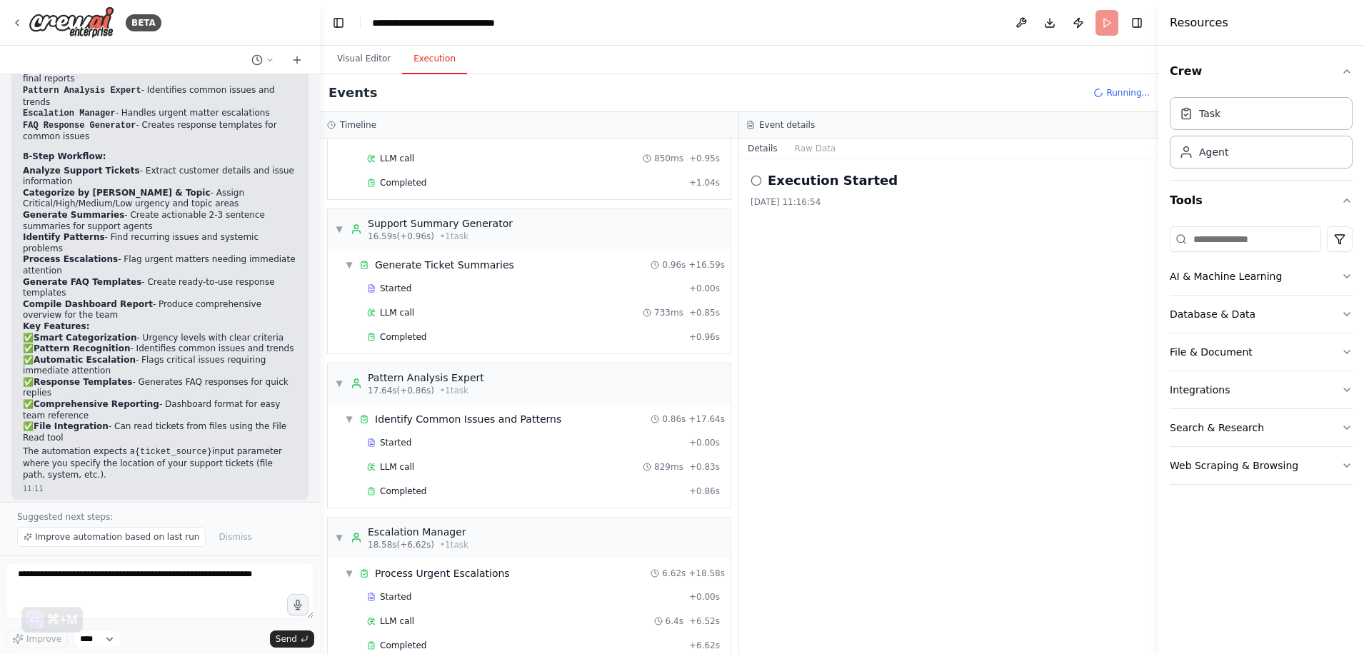
scroll to position [546, 0]
click at [1215, 148] on div "Agent" at bounding box center [1213, 151] width 29 height 14
click at [1240, 314] on button "Database & Data" at bounding box center [1261, 314] width 183 height 37
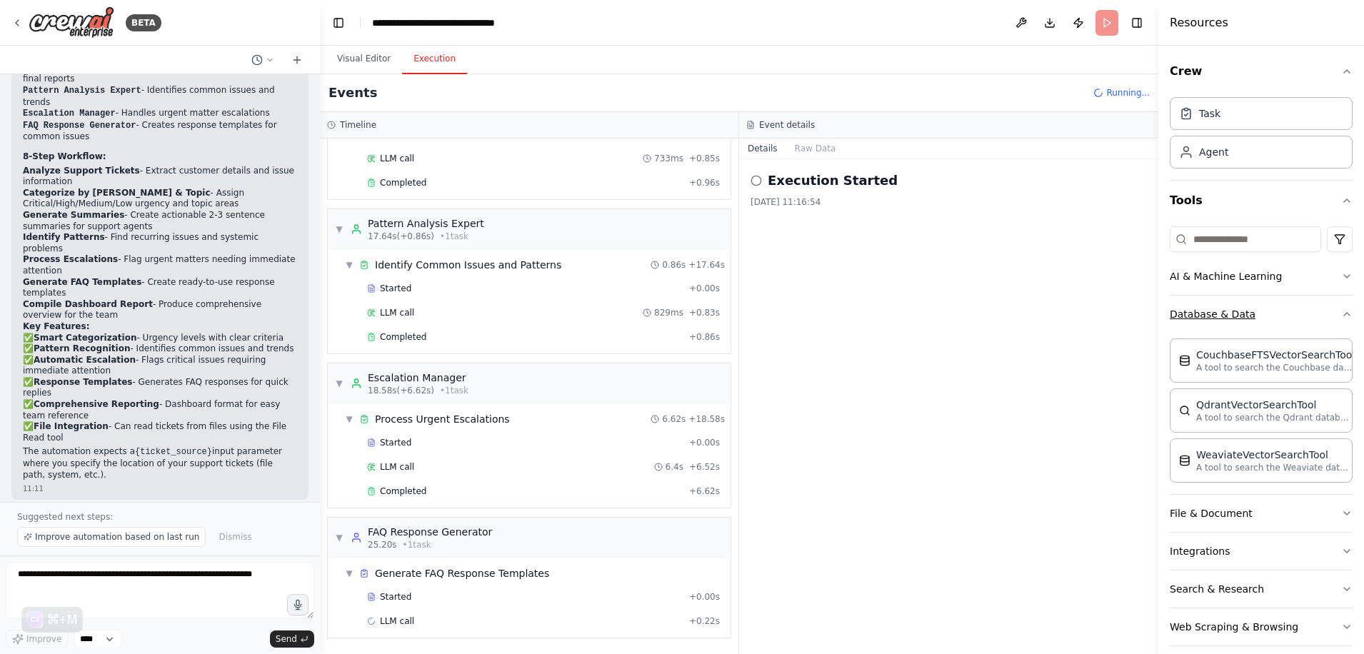
click at [1240, 314] on button "Database & Data" at bounding box center [1261, 314] width 183 height 37
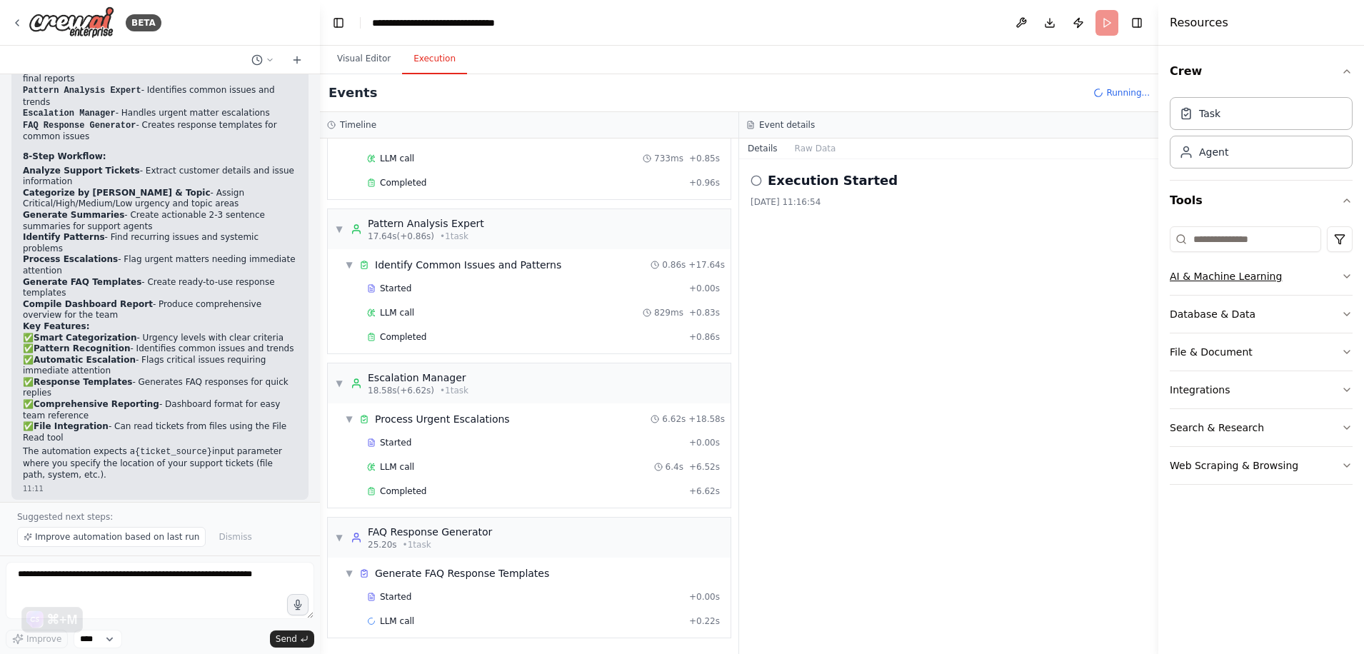
click at [1258, 278] on button "AI & Machine Learning" at bounding box center [1261, 276] width 183 height 37
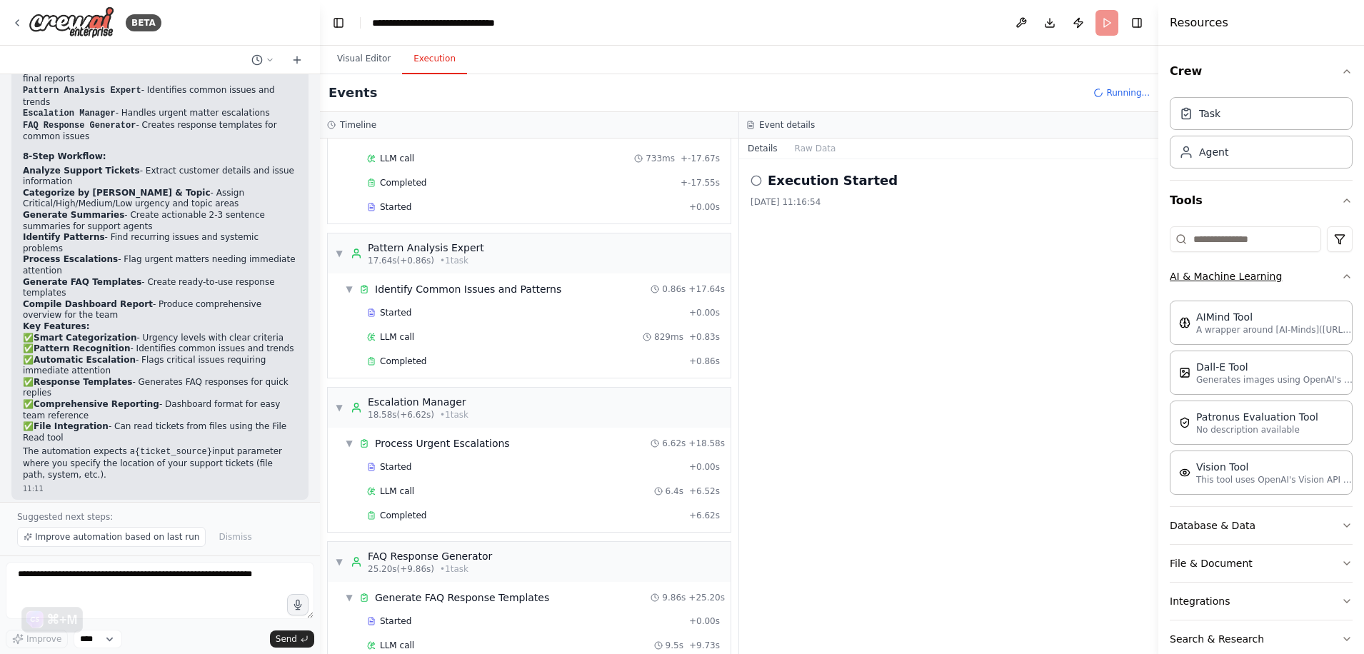
scroll to position [620, 0]
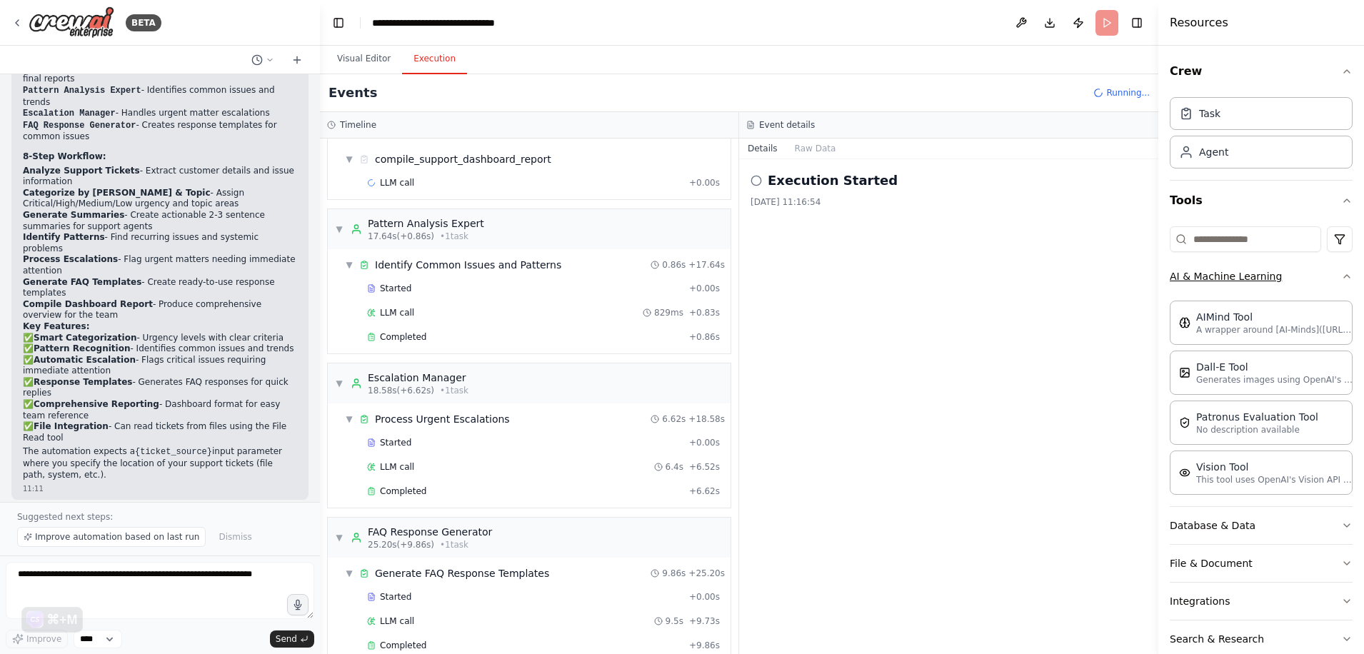
click at [1258, 278] on button "AI & Machine Learning" at bounding box center [1261, 276] width 183 height 37
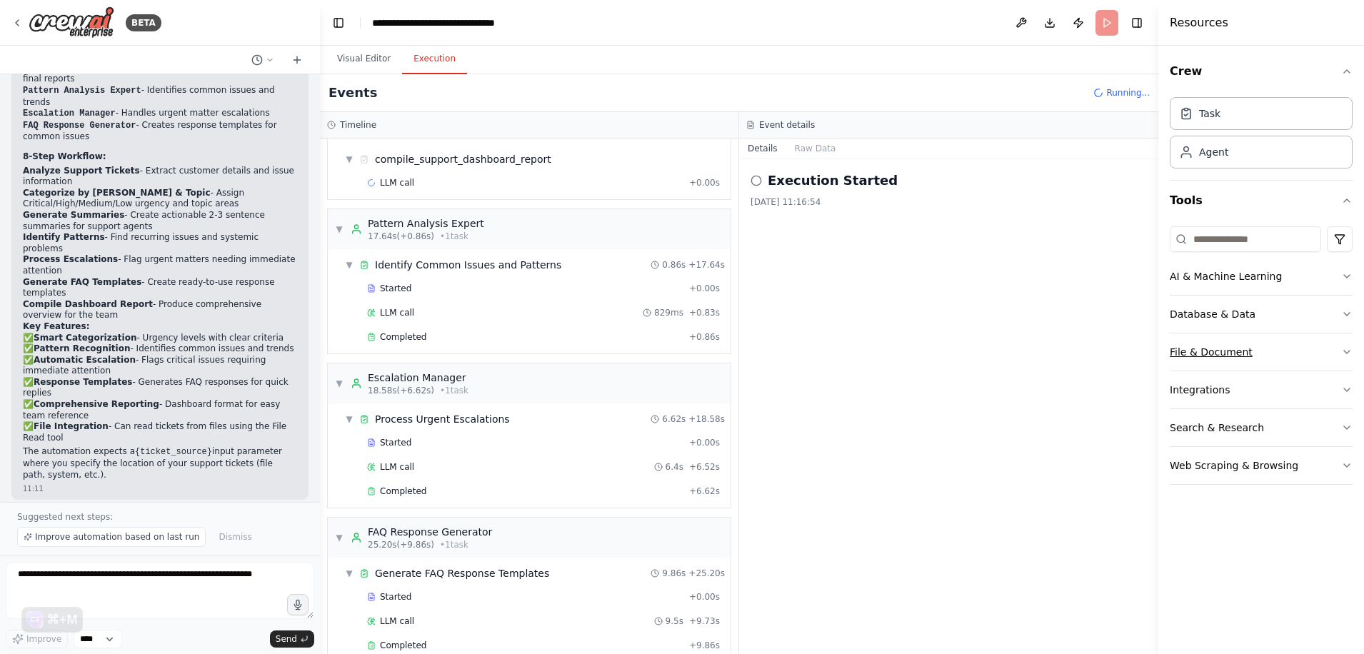
click at [1234, 342] on button "File & Document" at bounding box center [1261, 351] width 183 height 37
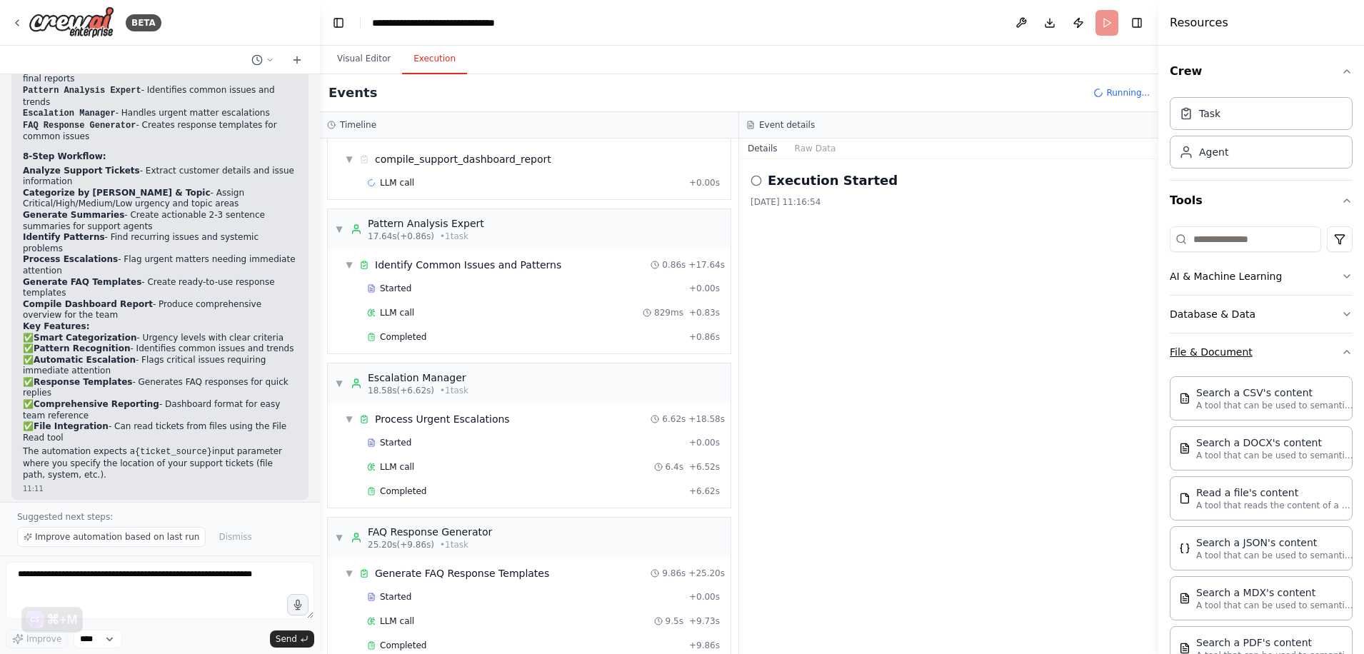
click at [1234, 342] on button "File & Document" at bounding box center [1261, 351] width 183 height 37
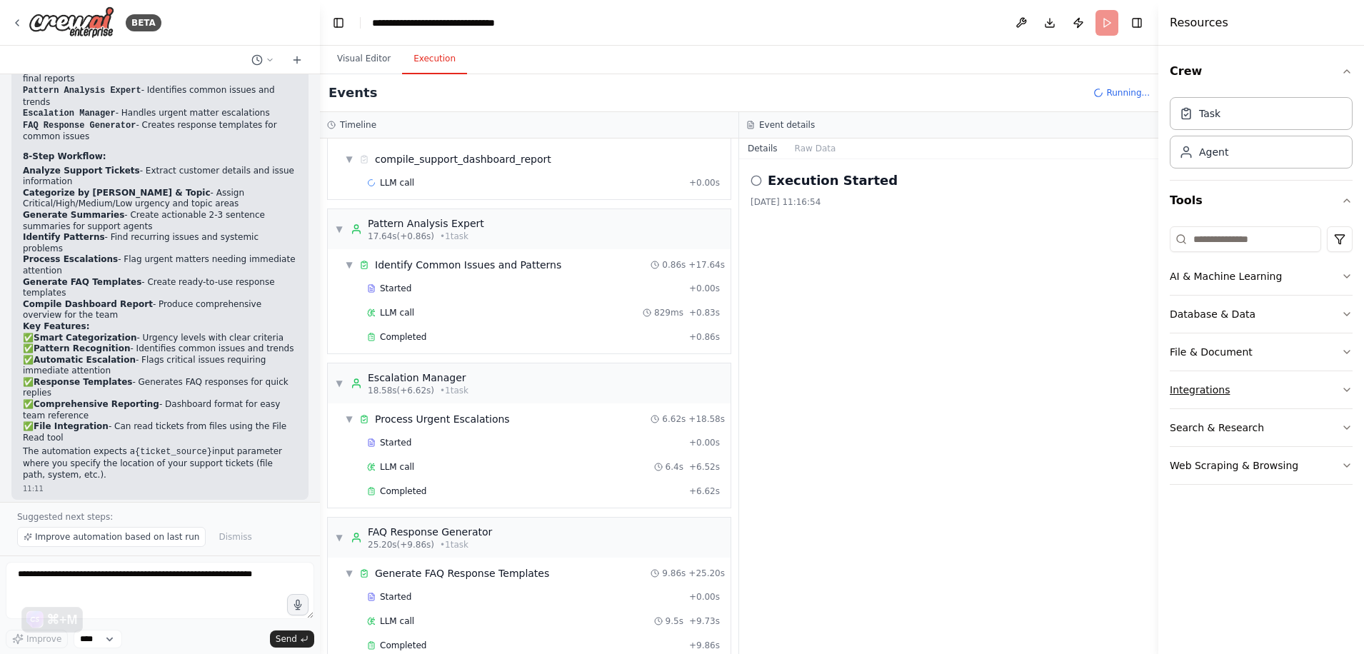
click at [1231, 378] on button "Integrations" at bounding box center [1261, 389] width 183 height 37
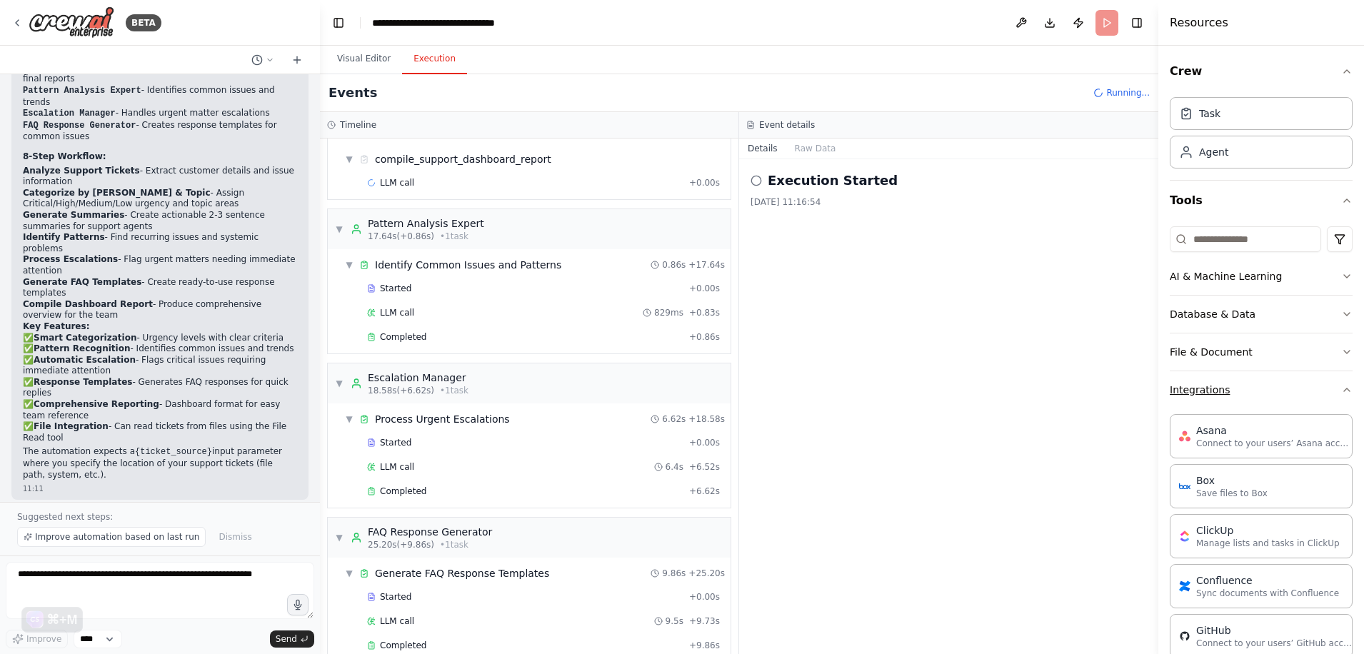
click at [1231, 378] on button "Integrations" at bounding box center [1261, 389] width 183 height 37
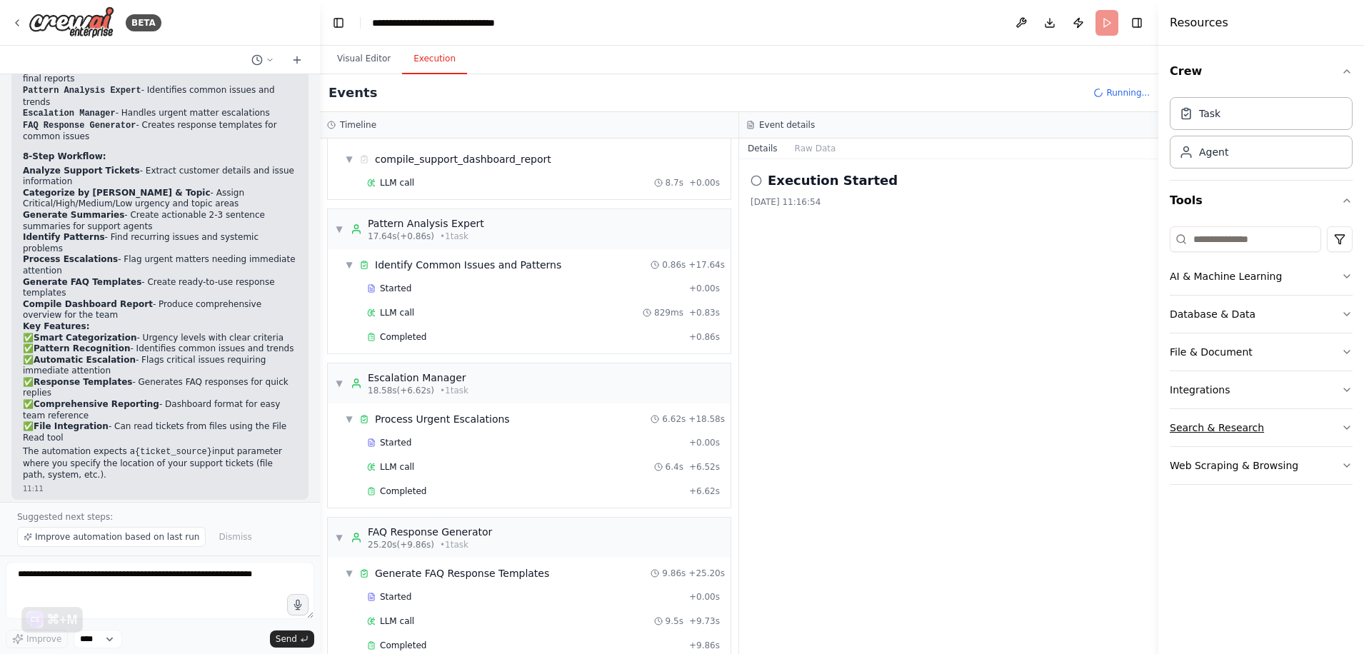
click at [1239, 421] on button "Search & Research" at bounding box center [1261, 427] width 183 height 37
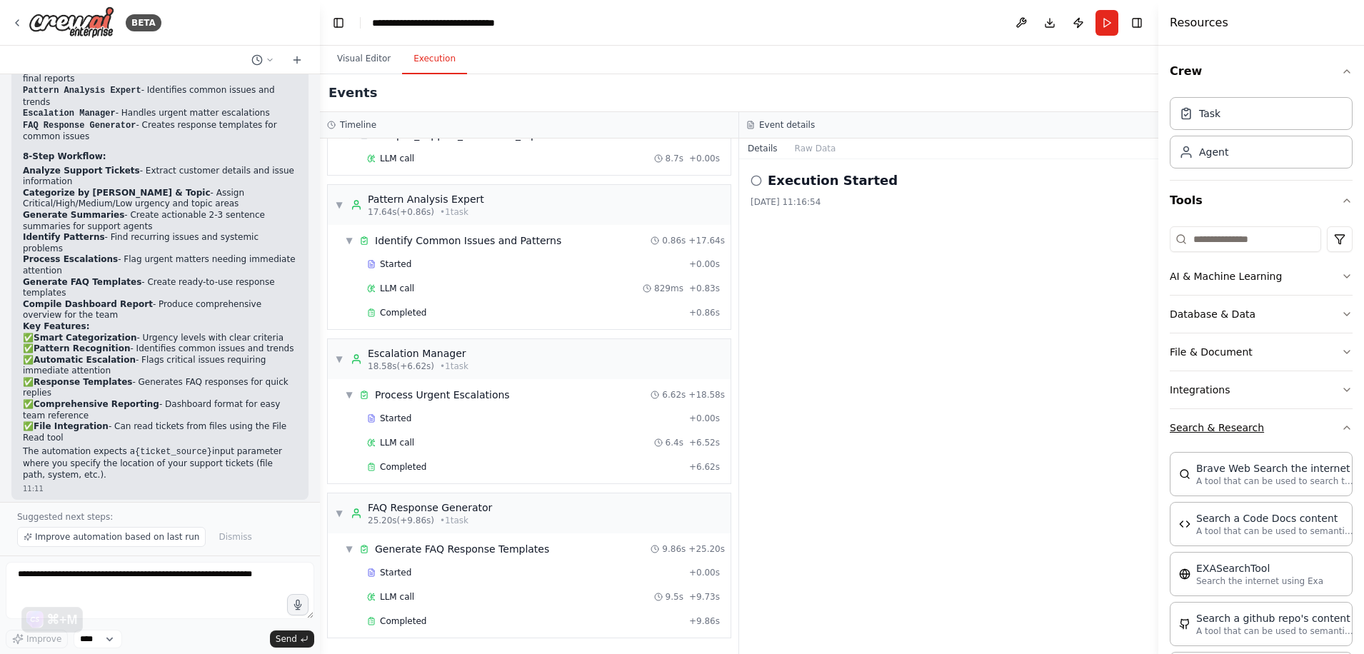
click at [1233, 427] on button "Search & Research" at bounding box center [1261, 427] width 183 height 37
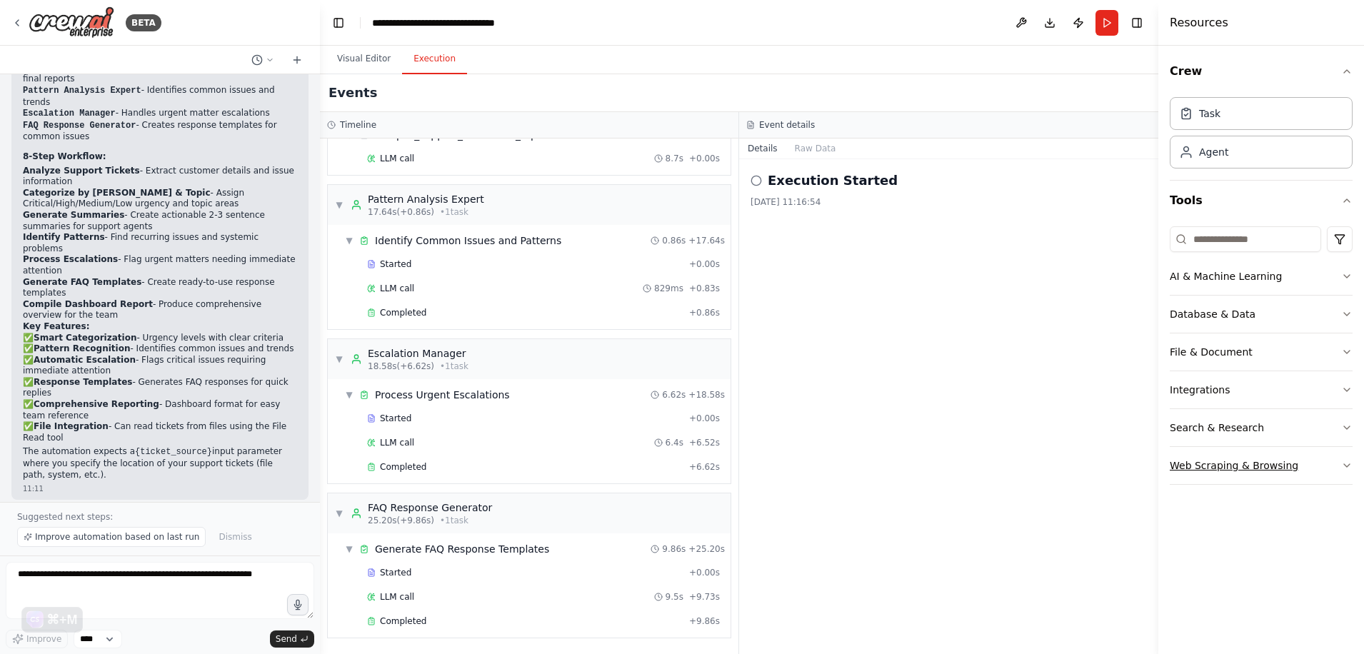
click at [1223, 454] on button "Web Scraping & Browsing" at bounding box center [1261, 465] width 183 height 37
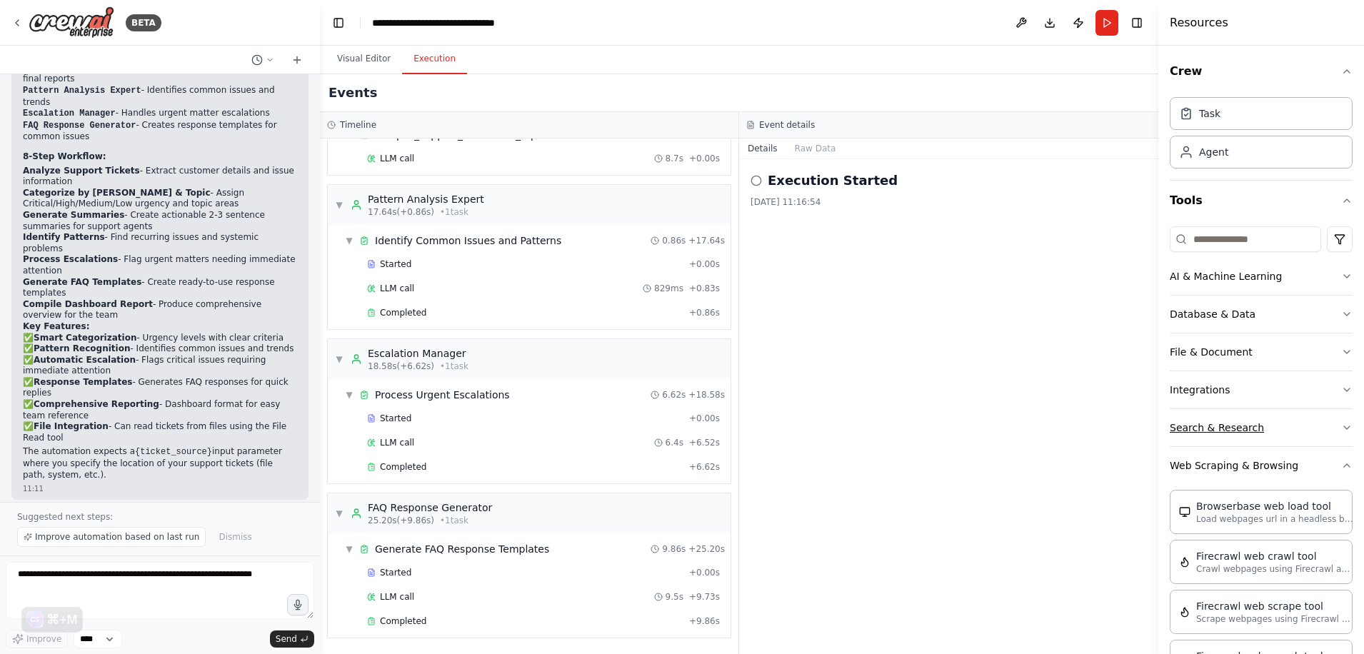
drag, startPoint x: 1225, startPoint y: 467, endPoint x: 1223, endPoint y: 438, distance: 29.3
click at [1223, 463] on button "Web Scraping & Browsing" at bounding box center [1261, 465] width 183 height 37
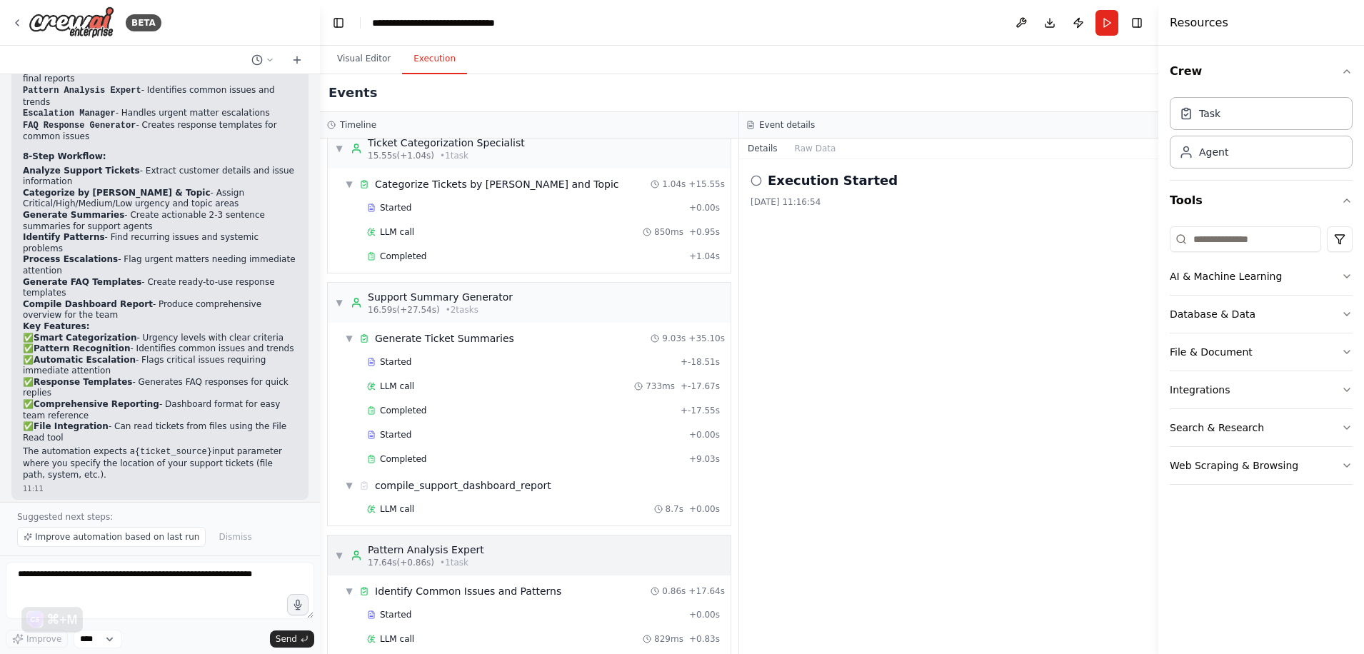
scroll to position [311, 0]
